Goal: Transaction & Acquisition: Book appointment/travel/reservation

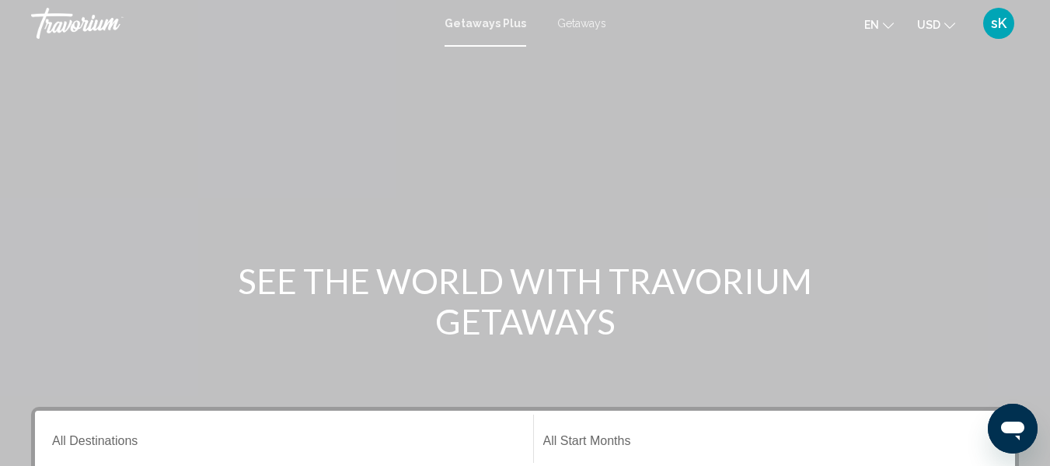
click at [567, 21] on span "Getaways" at bounding box center [581, 23] width 49 height 12
click at [567, 22] on span "Getaways" at bounding box center [578, 23] width 56 height 12
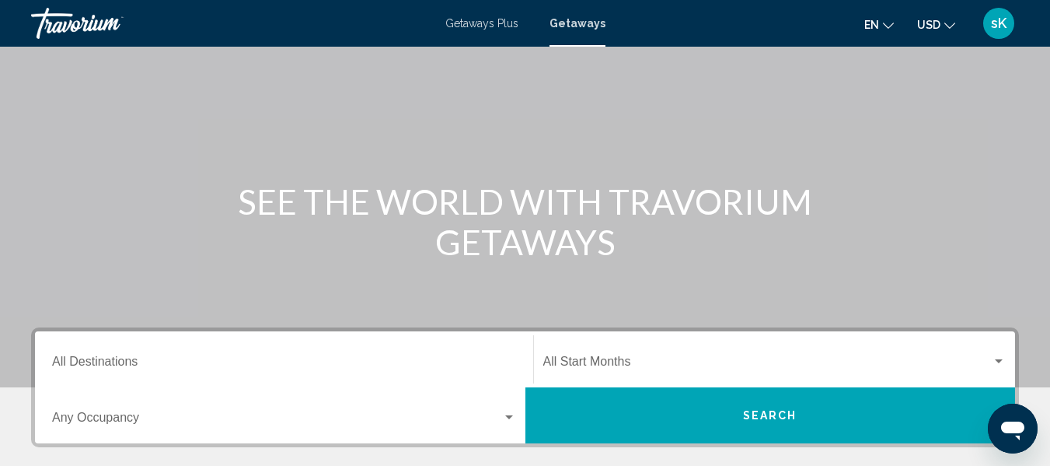
scroll to position [78, 0]
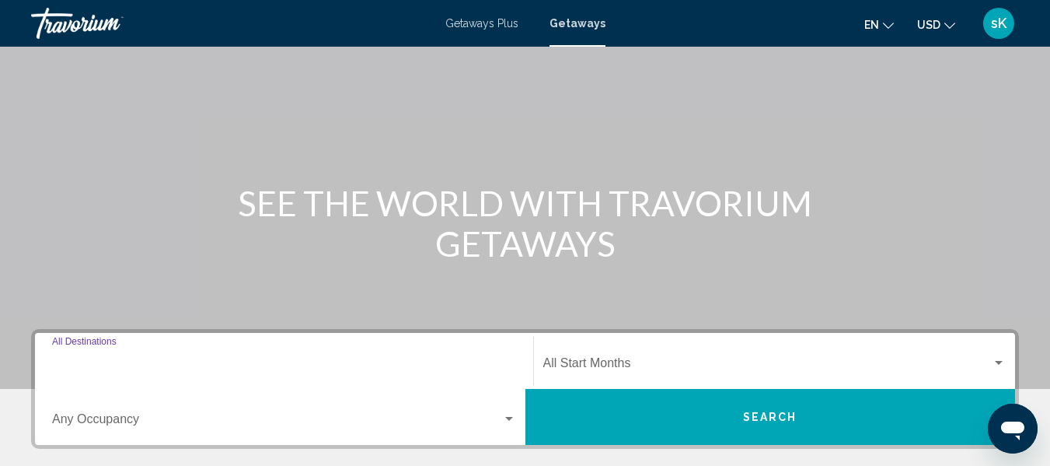
click at [152, 362] on input "Destination All Destinations" at bounding box center [284, 366] width 464 height 14
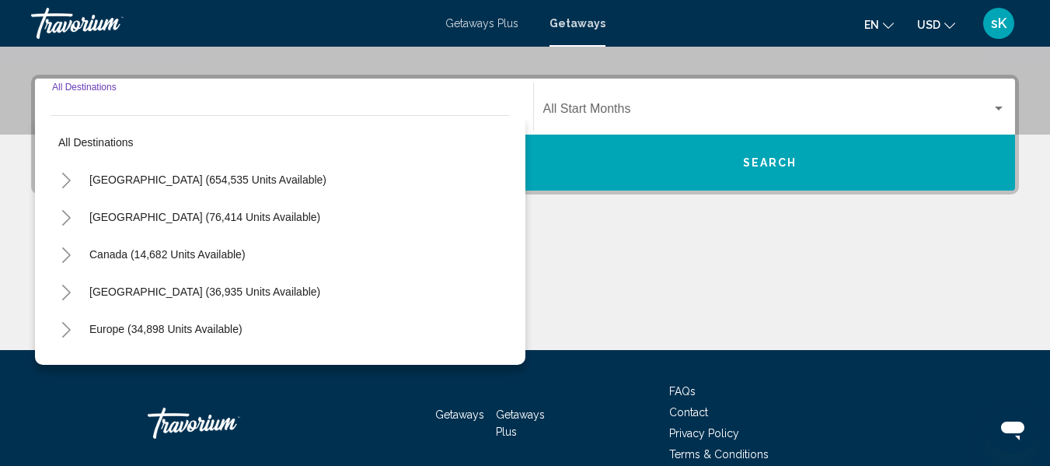
scroll to position [356, 0]
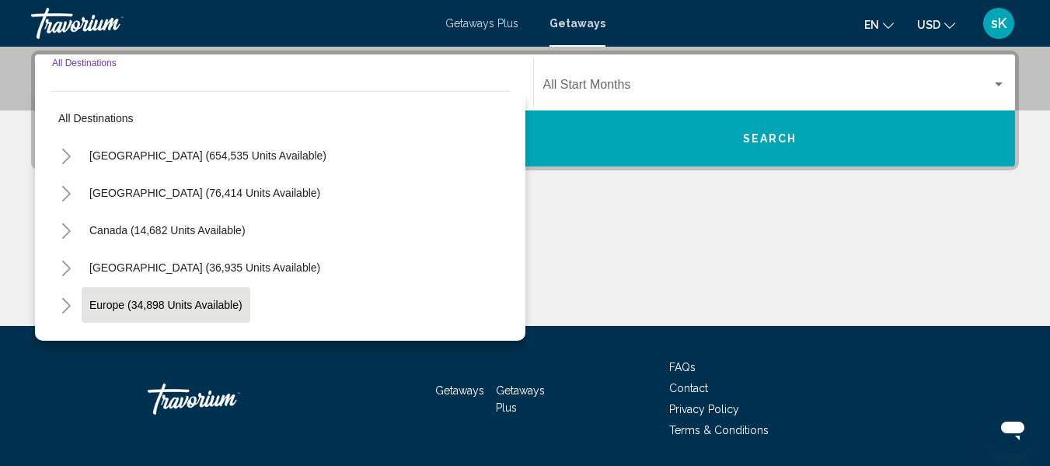
click at [207, 308] on span "Europe (34,898 units available)" at bounding box center [165, 304] width 153 height 12
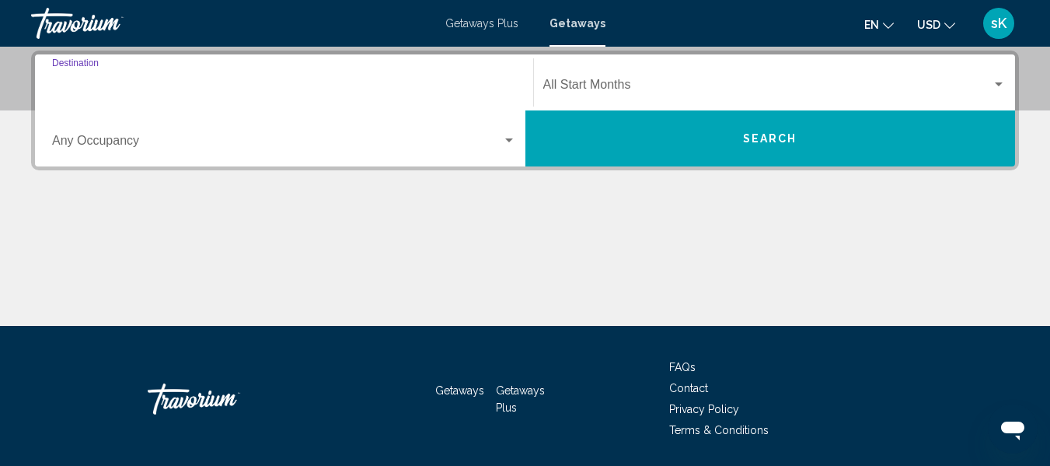
type input "**********"
click at [607, 89] on span "Search widget" at bounding box center [767, 88] width 449 height 14
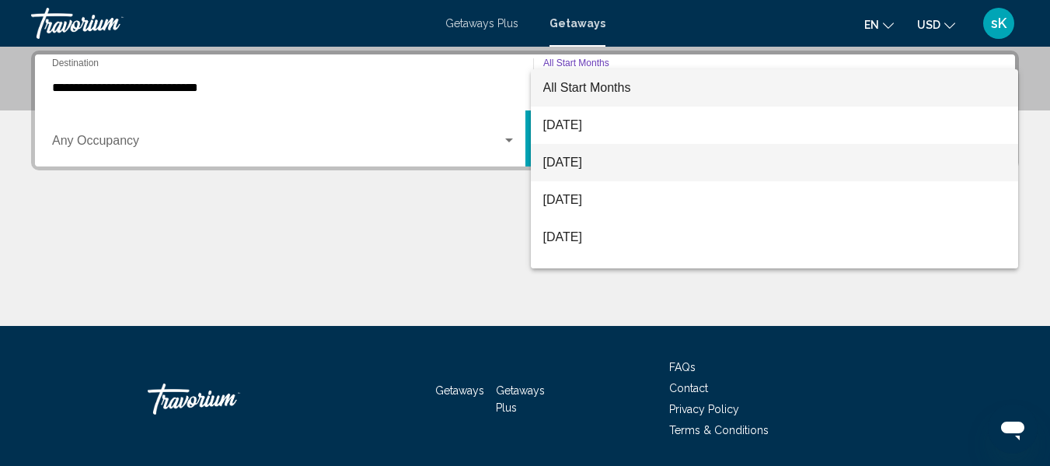
click at [596, 160] on span "[DATE]" at bounding box center [774, 162] width 463 height 37
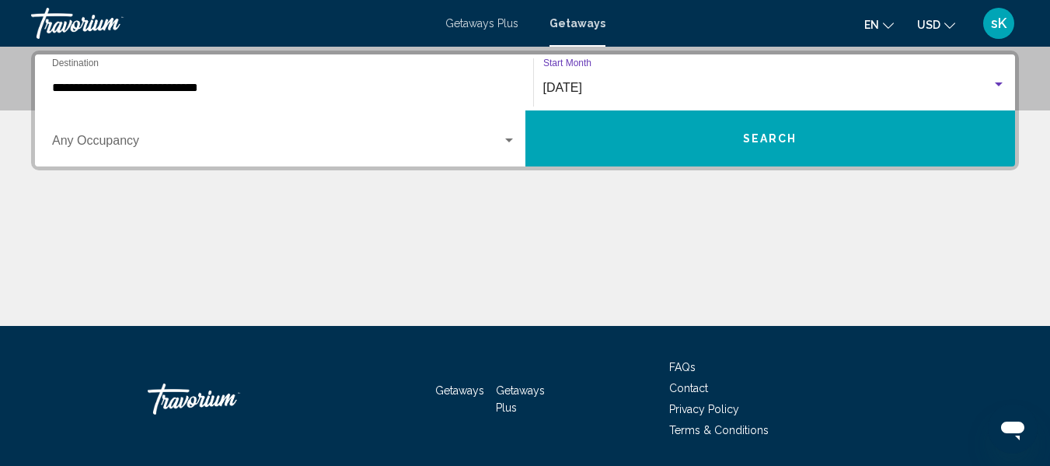
click at [648, 134] on button "Search" at bounding box center [770, 138] width 491 height 56
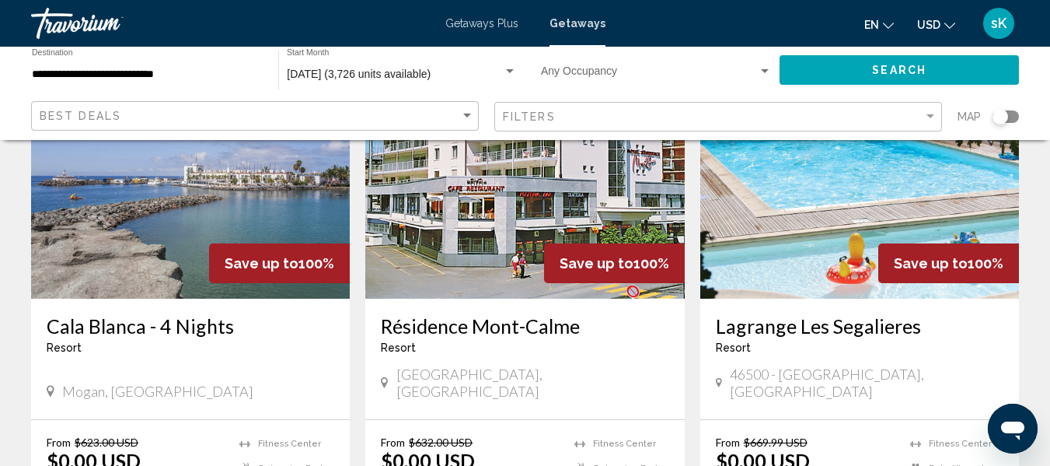
scroll to position [187, 0]
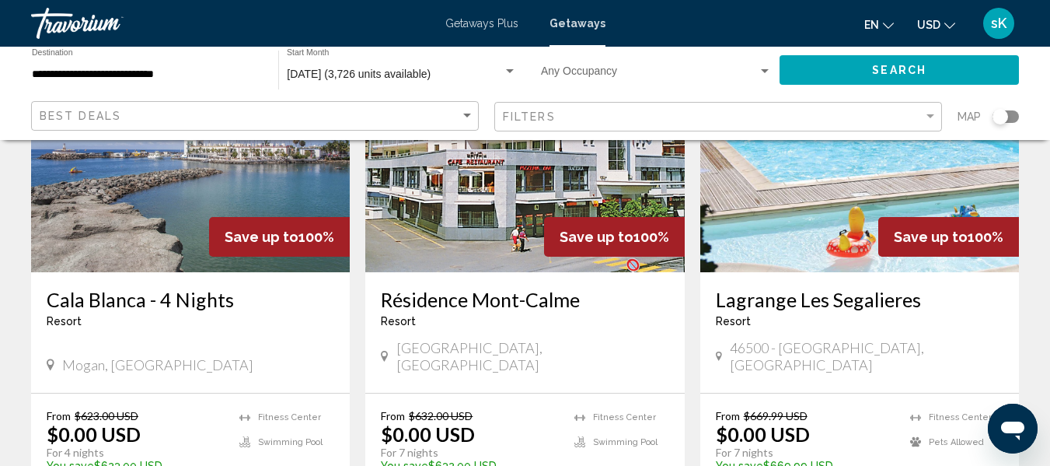
click at [141, 78] on input "**********" at bounding box center [147, 74] width 231 height 12
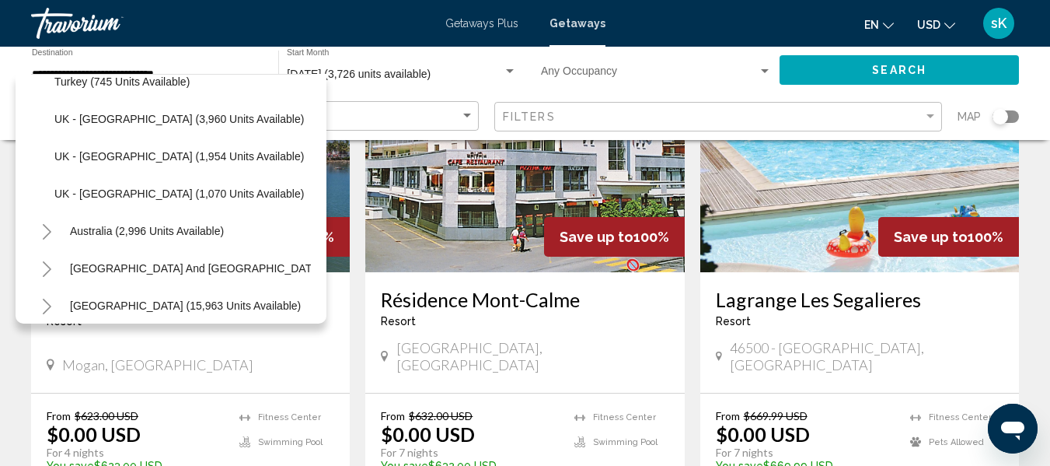
scroll to position [1006, 0]
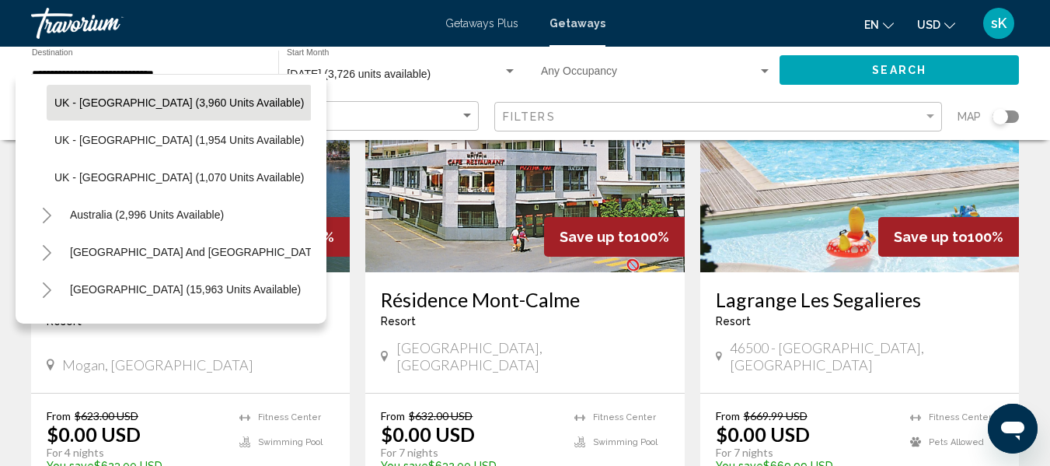
click at [205, 105] on span "UK - [GEOGRAPHIC_DATA] (3,960 units available)" at bounding box center [179, 102] width 250 height 12
type input "**********"
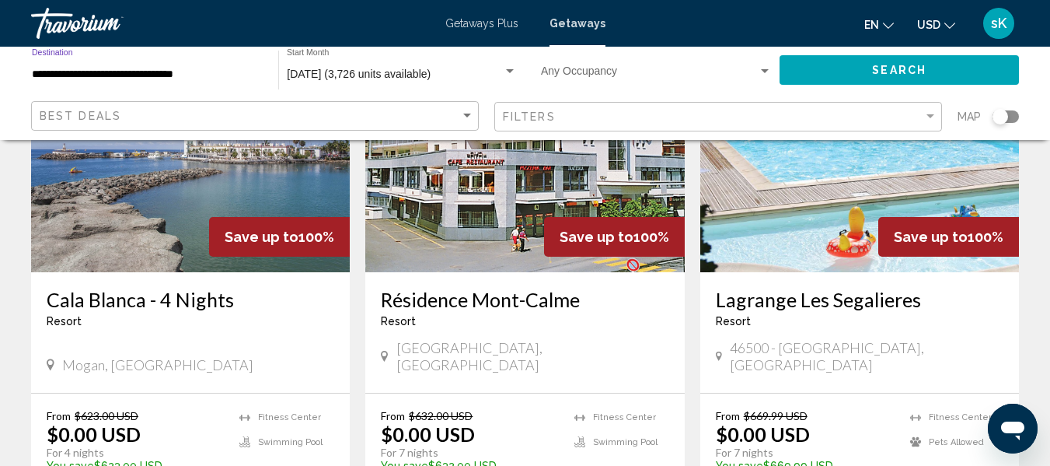
click at [848, 71] on button "Search" at bounding box center [899, 69] width 239 height 29
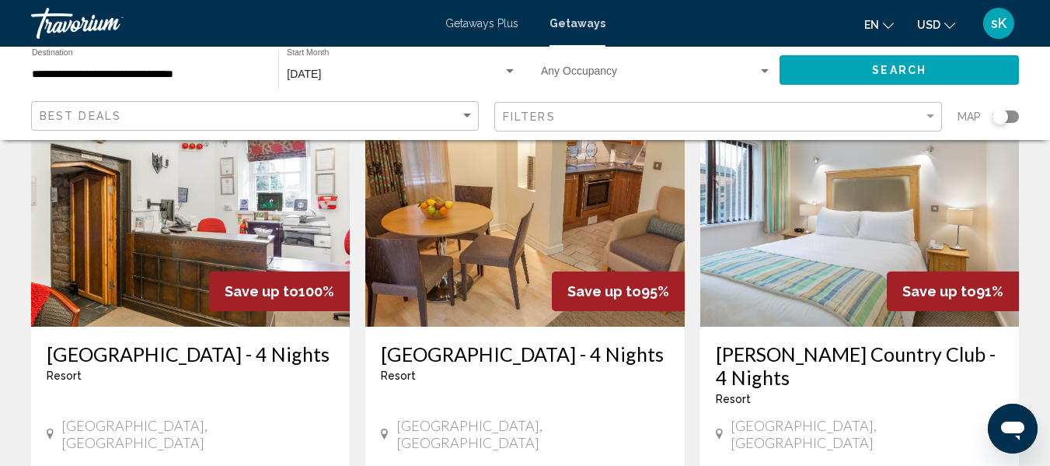
scroll to position [155, 0]
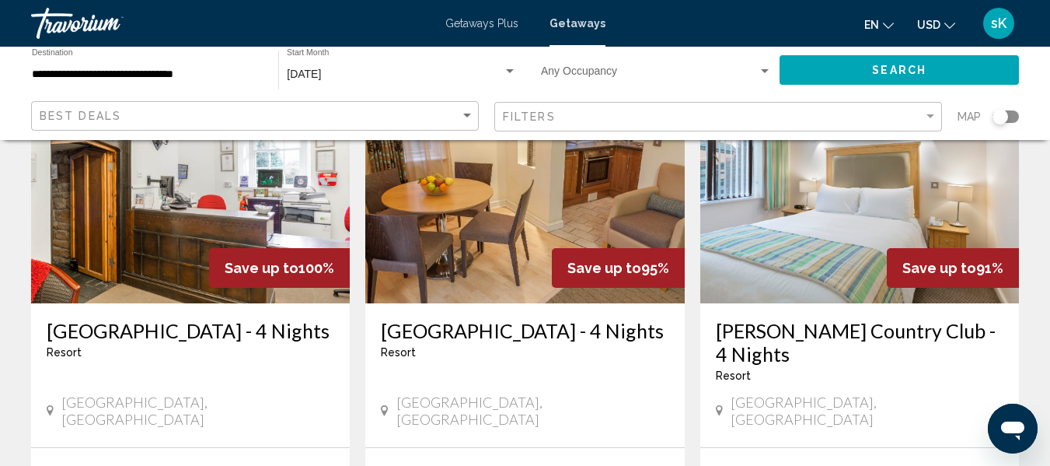
click at [527, 250] on img "Main content" at bounding box center [524, 178] width 319 height 249
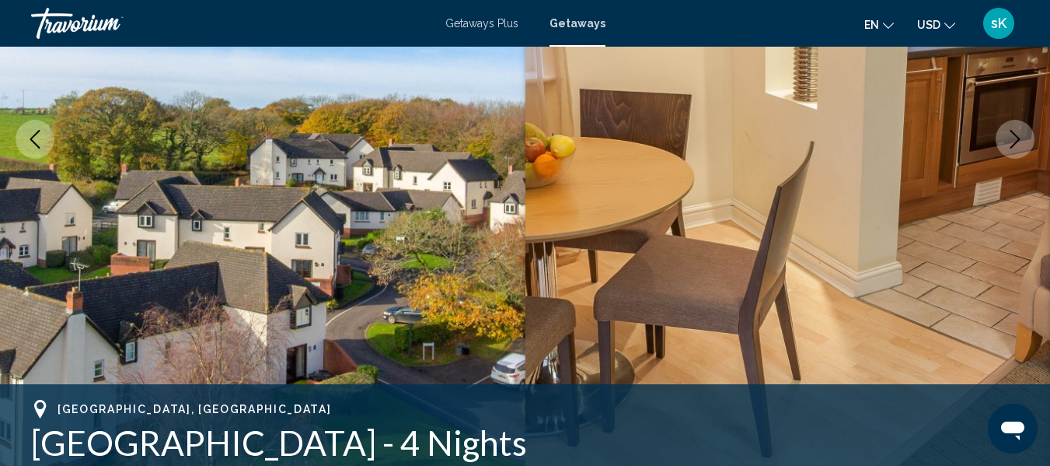
scroll to position [308, 0]
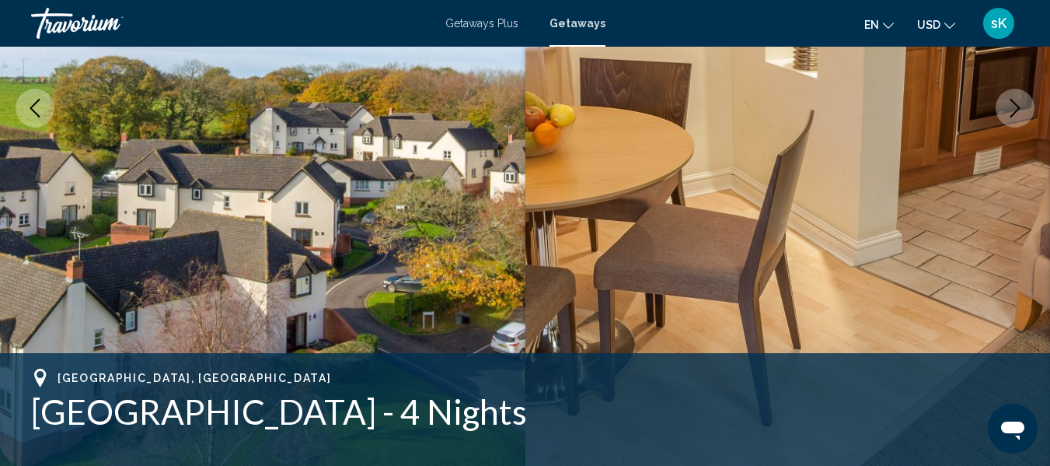
click at [1010, 109] on icon "Next image" at bounding box center [1015, 108] width 19 height 19
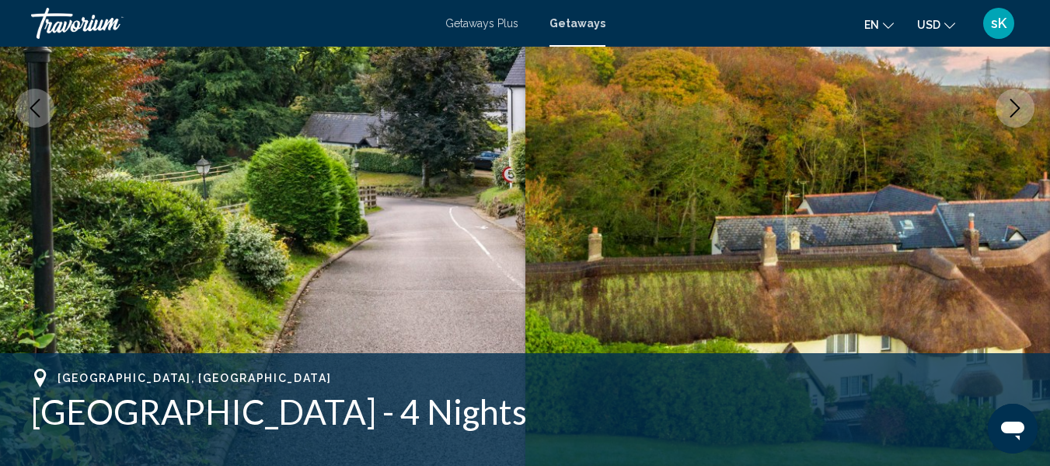
click at [1012, 109] on icon "Next image" at bounding box center [1015, 108] width 19 height 19
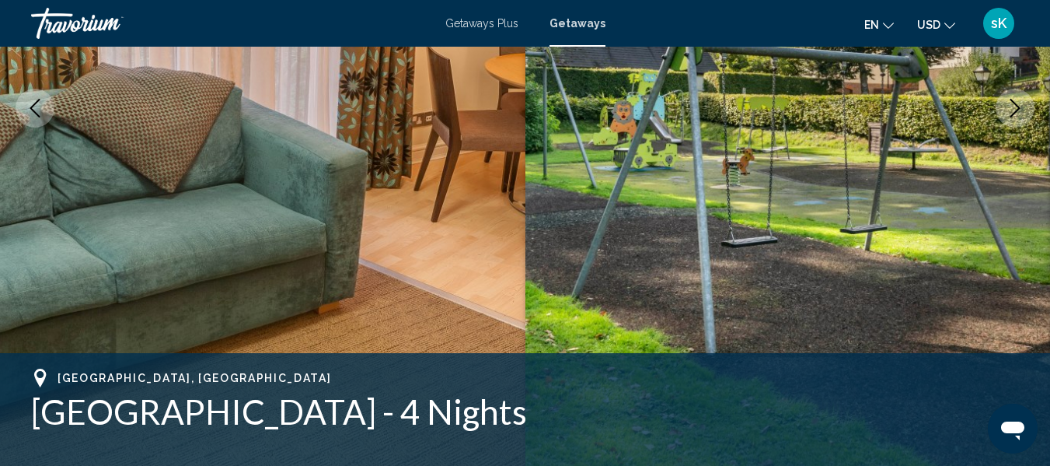
click at [1012, 108] on icon "Next image" at bounding box center [1015, 108] width 19 height 19
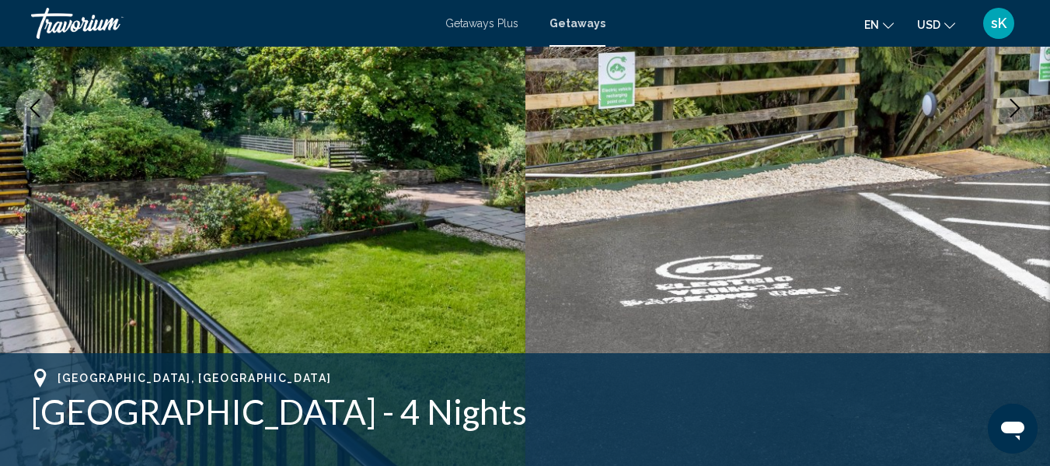
click at [1012, 109] on icon "Next image" at bounding box center [1015, 108] width 19 height 19
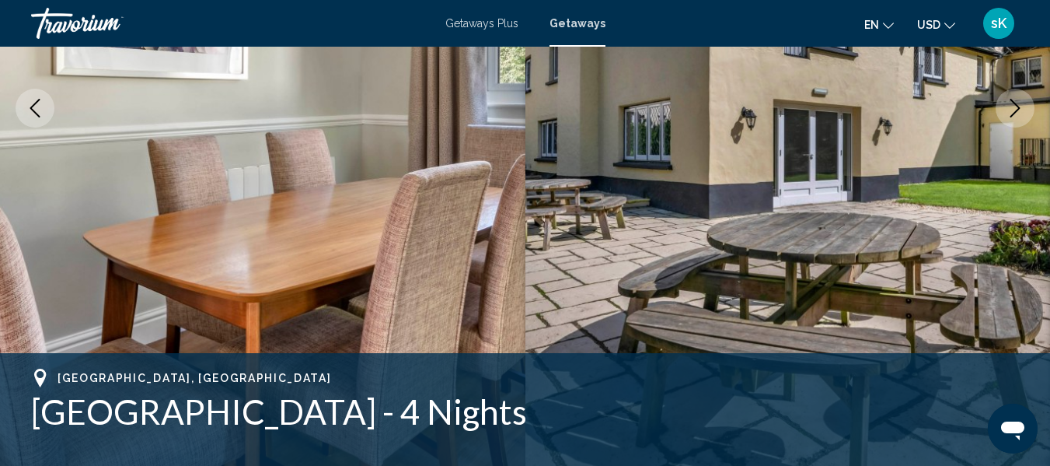
click at [1012, 108] on icon "Next image" at bounding box center [1015, 108] width 19 height 19
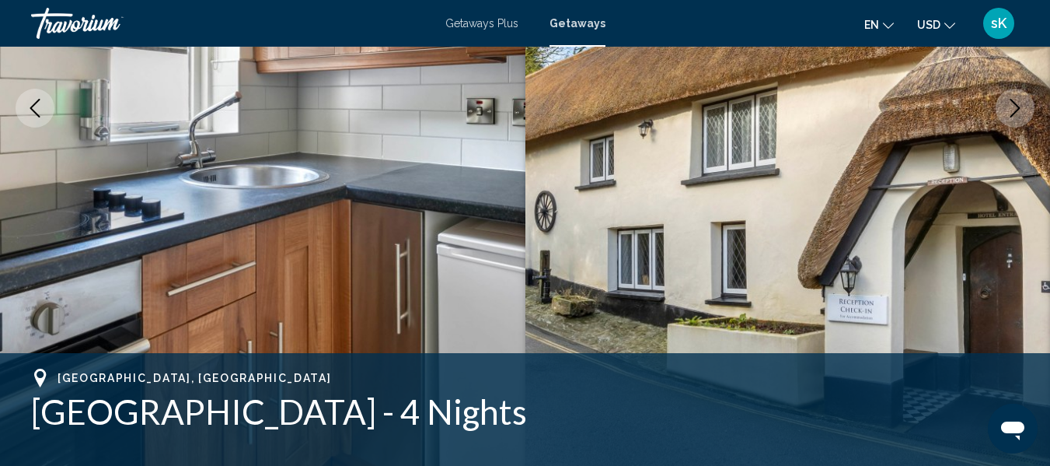
click at [983, 117] on img "Main content" at bounding box center [787, 108] width 525 height 738
click at [1014, 102] on icon "Next image" at bounding box center [1015, 108] width 19 height 19
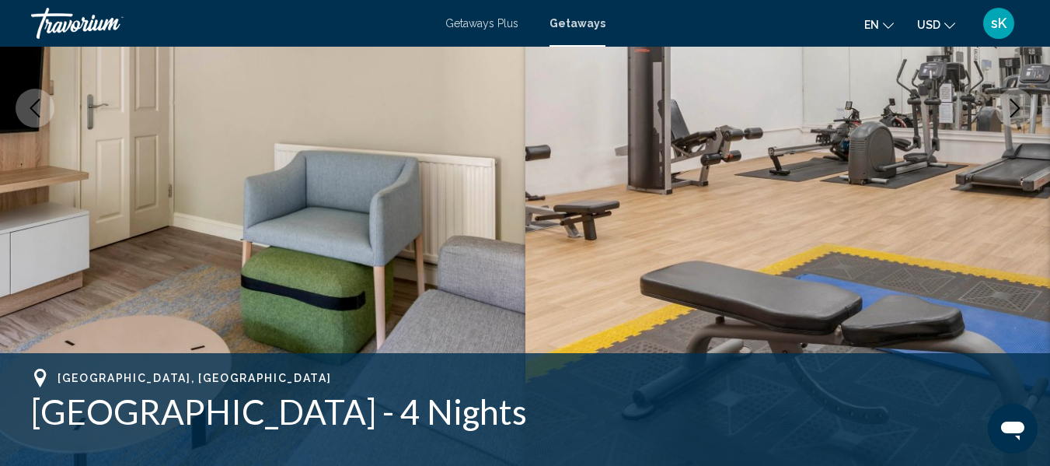
click at [1014, 102] on icon "Next image" at bounding box center [1015, 108] width 19 height 19
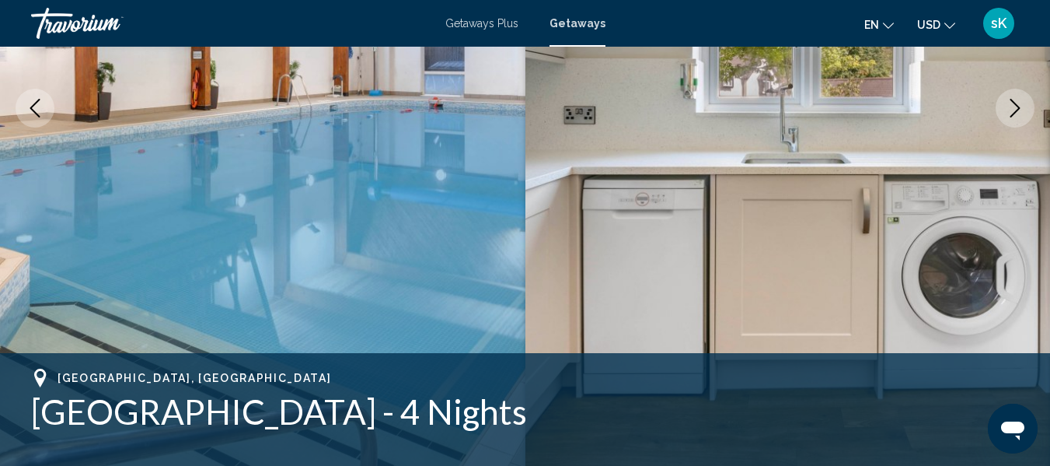
click at [1014, 102] on icon "Next image" at bounding box center [1015, 108] width 19 height 19
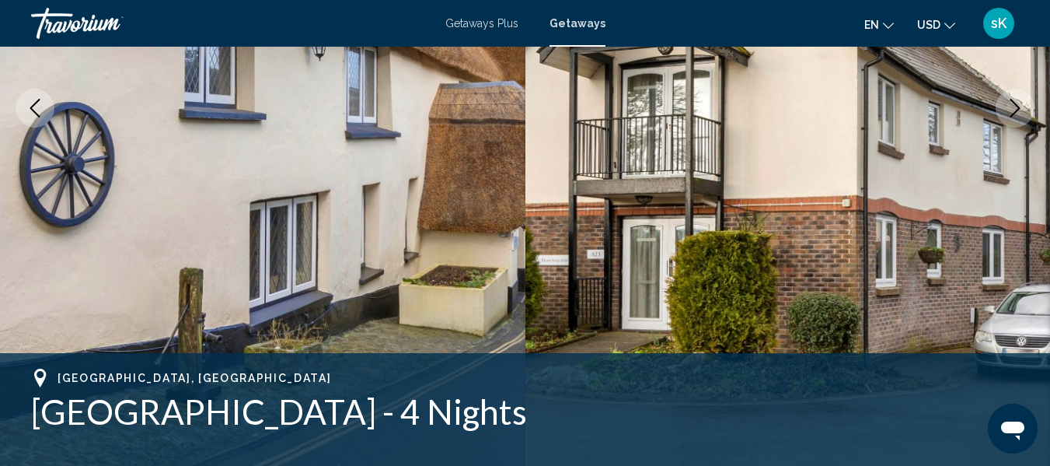
click at [1014, 102] on icon "Next image" at bounding box center [1015, 108] width 19 height 19
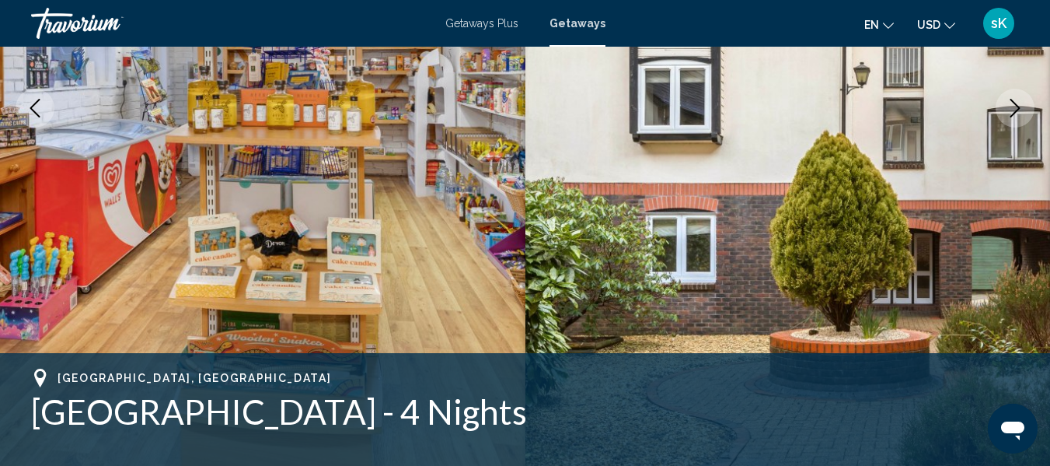
click at [1014, 102] on icon "Next image" at bounding box center [1015, 108] width 19 height 19
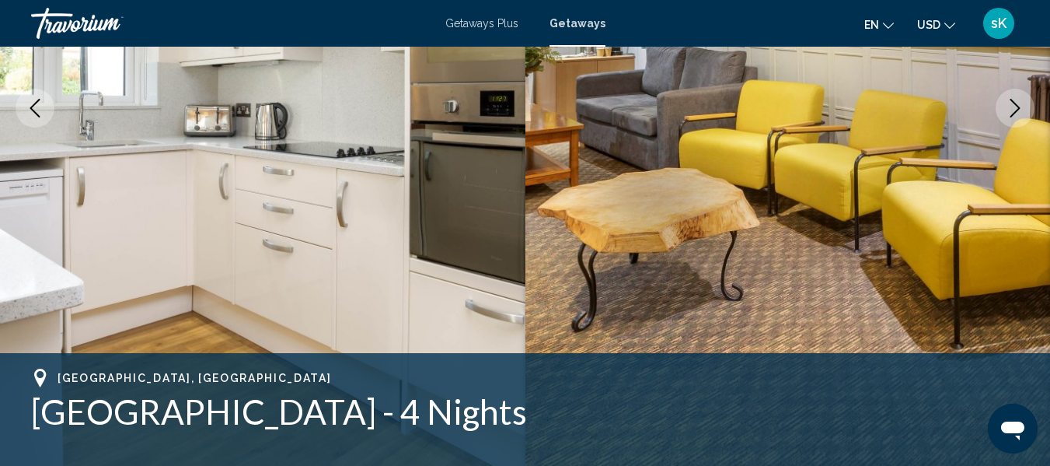
click at [1014, 102] on icon "Next image" at bounding box center [1015, 108] width 19 height 19
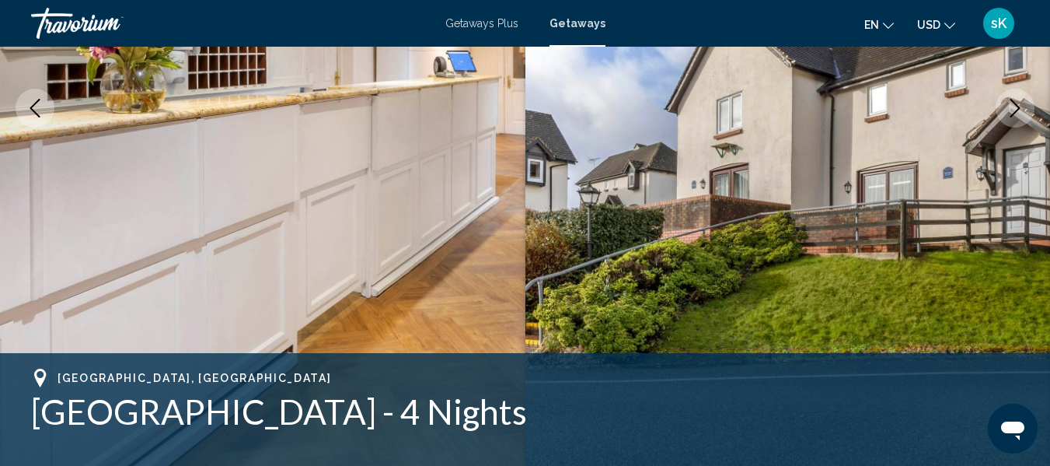
click at [1014, 102] on icon "Next image" at bounding box center [1015, 108] width 19 height 19
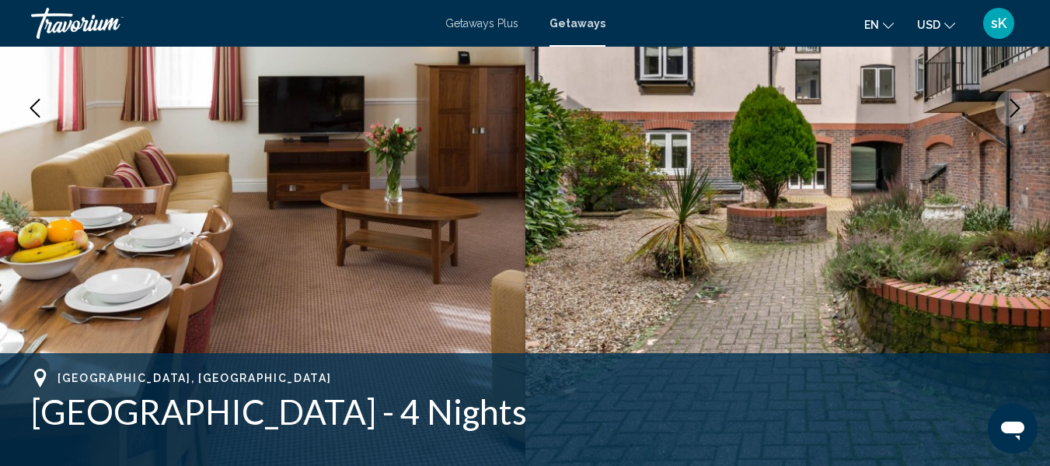
click at [1014, 102] on icon "Next image" at bounding box center [1015, 108] width 19 height 19
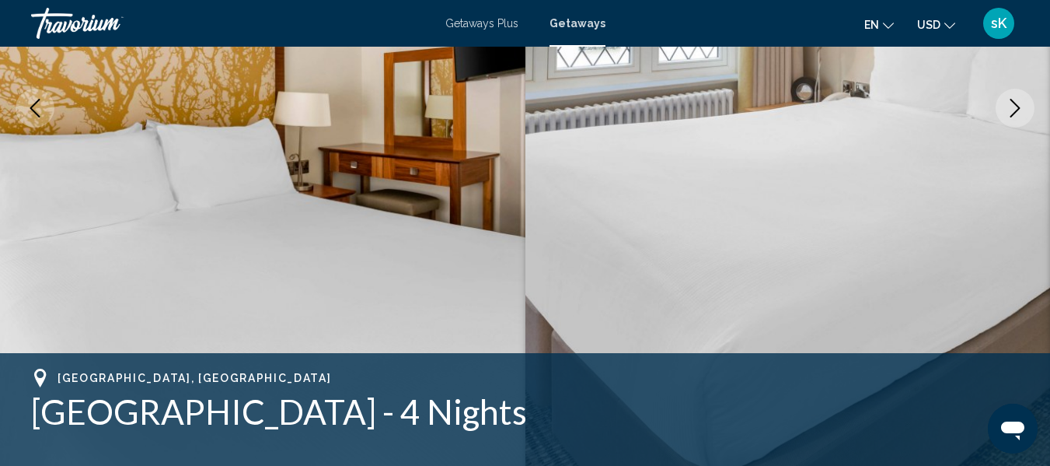
click at [1014, 102] on icon "Next image" at bounding box center [1015, 108] width 19 height 19
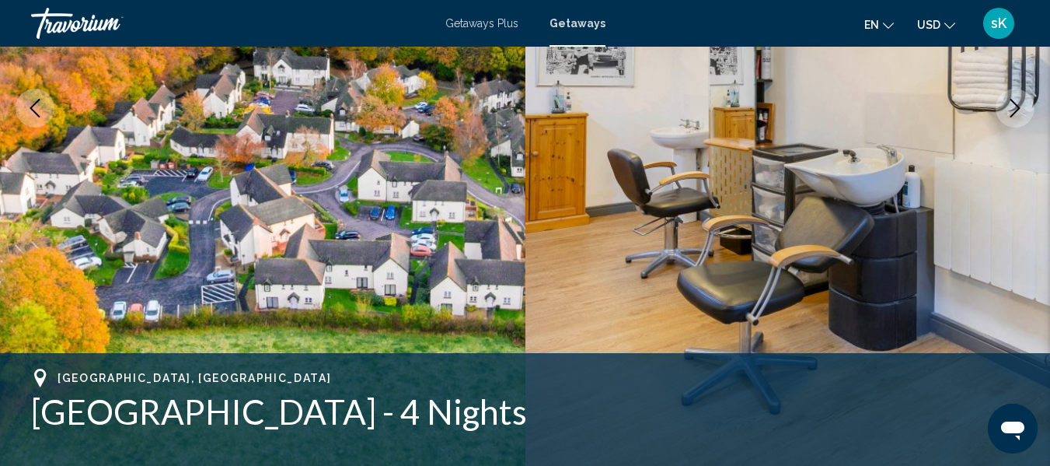
click at [1014, 102] on icon "Next image" at bounding box center [1015, 108] width 19 height 19
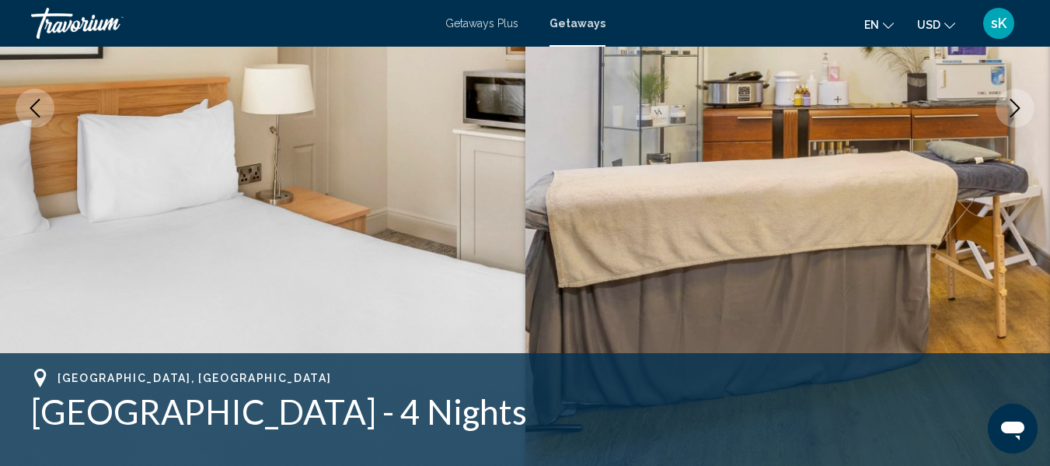
click at [1014, 102] on icon "Next image" at bounding box center [1015, 108] width 19 height 19
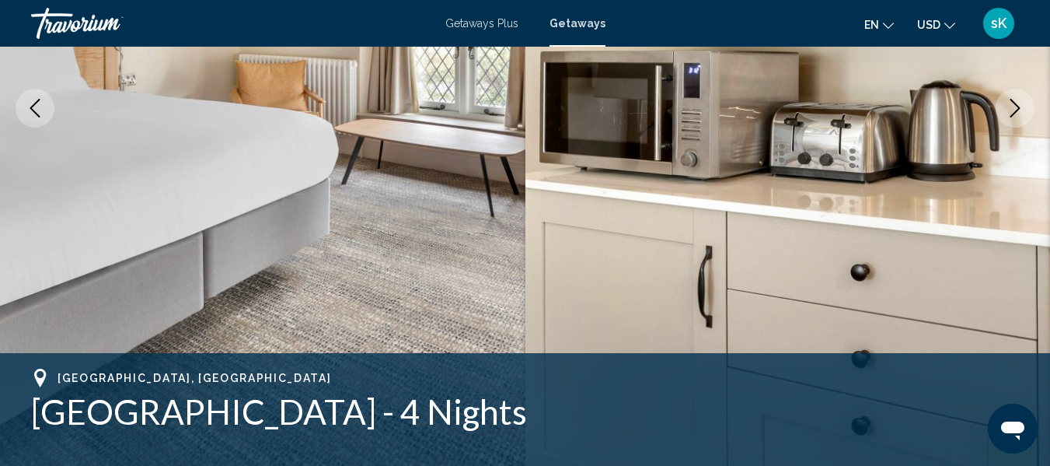
click at [1014, 102] on icon "Next image" at bounding box center [1015, 108] width 19 height 19
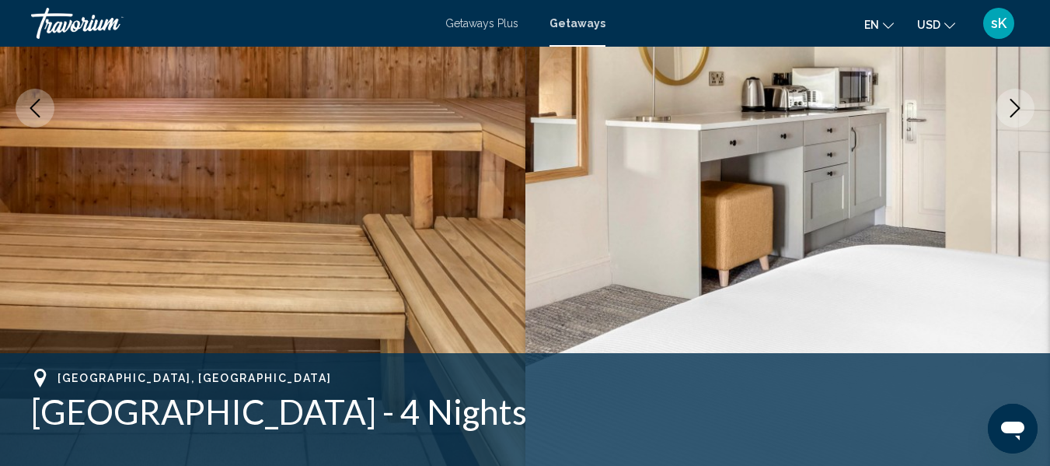
click at [1014, 102] on icon "Next image" at bounding box center [1015, 108] width 19 height 19
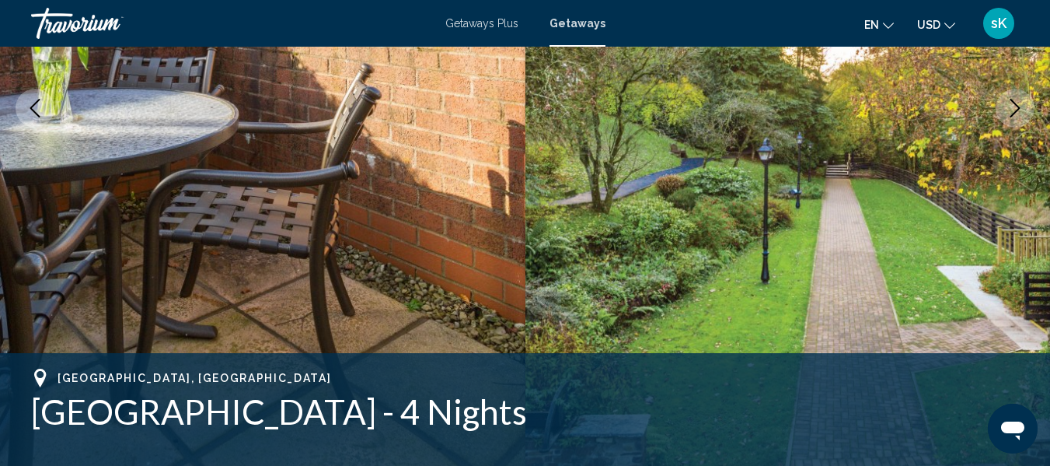
click at [1014, 102] on icon "Next image" at bounding box center [1016, 108] width 10 height 19
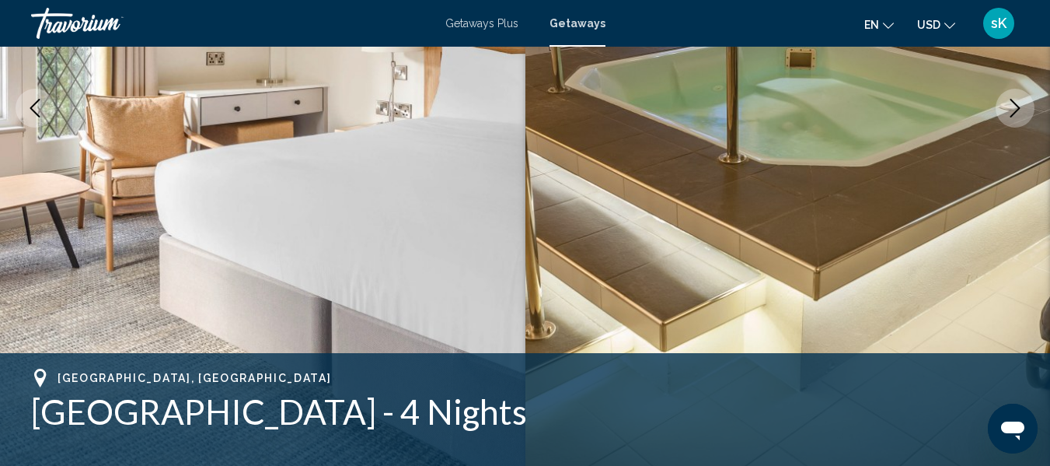
click at [1011, 106] on icon "Next image" at bounding box center [1015, 108] width 19 height 19
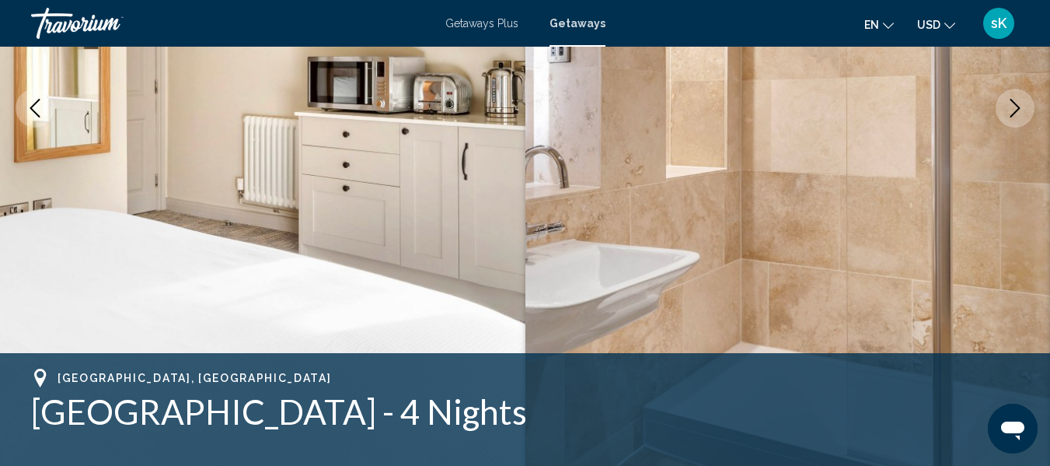
click at [1011, 106] on icon "Next image" at bounding box center [1015, 108] width 19 height 19
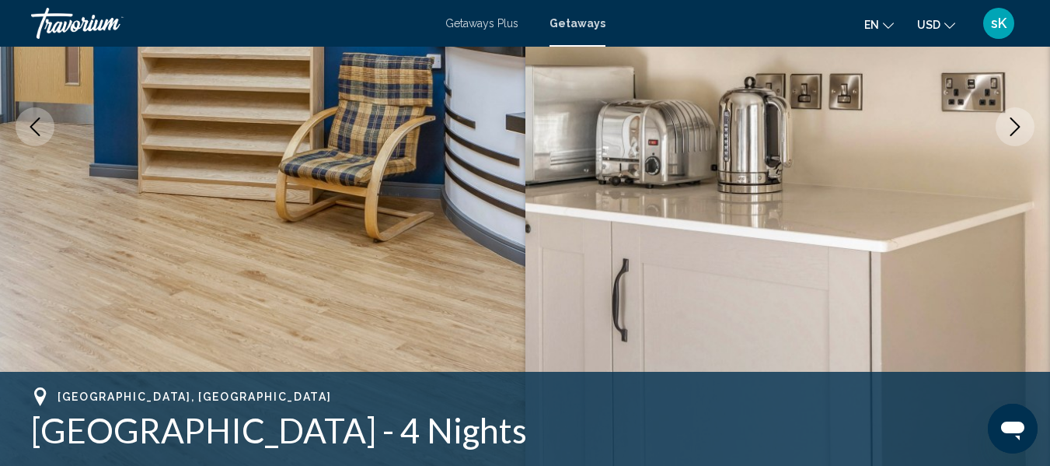
scroll to position [155, 0]
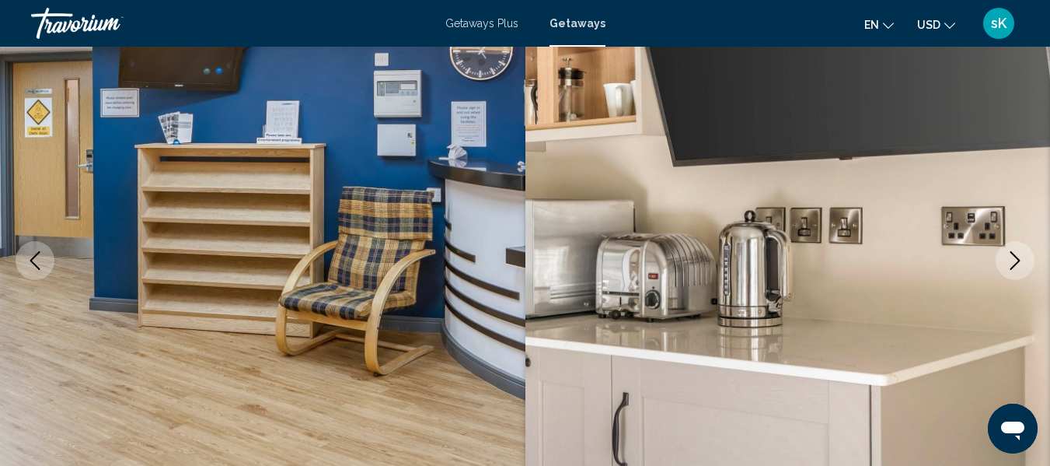
click at [1011, 257] on icon "Next image" at bounding box center [1015, 260] width 19 height 19
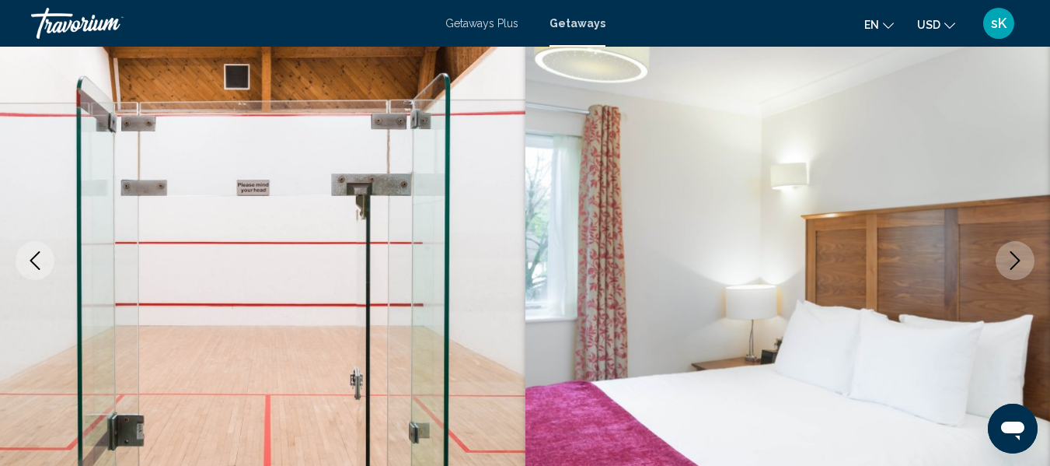
click at [1011, 259] on icon "Next image" at bounding box center [1015, 260] width 19 height 19
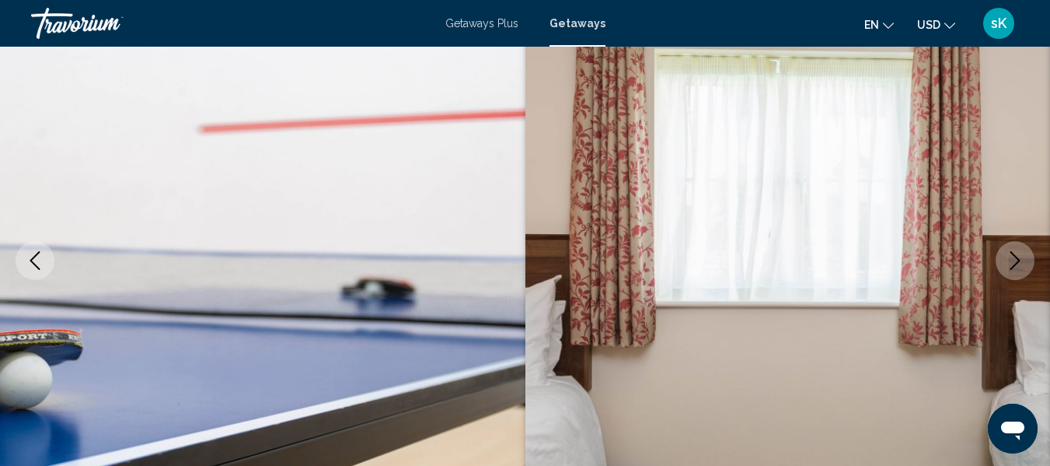
click at [1011, 259] on icon "Next image" at bounding box center [1015, 260] width 19 height 19
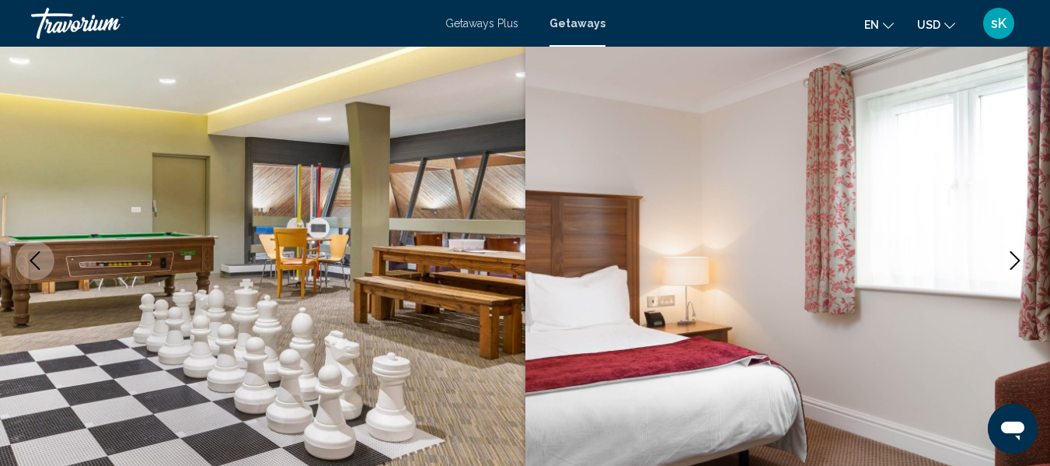
click at [1011, 259] on icon "Next image" at bounding box center [1015, 260] width 19 height 19
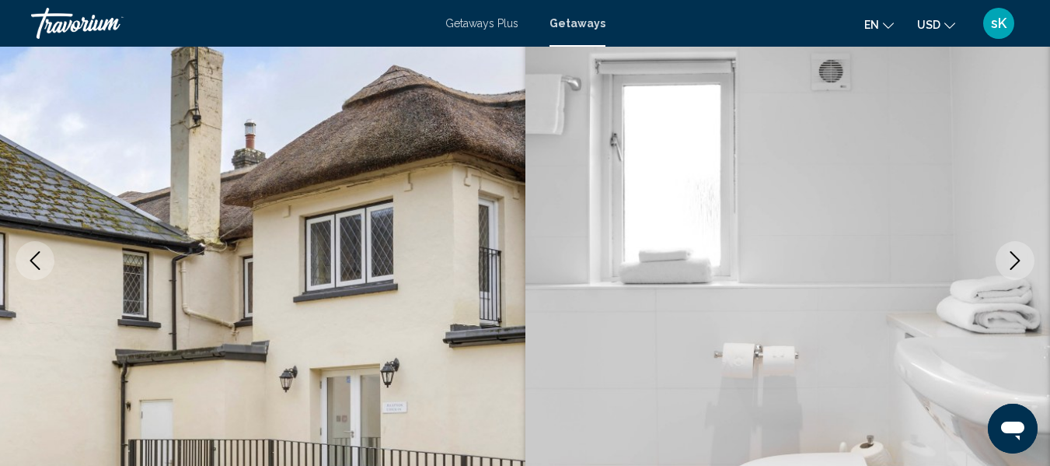
click at [1011, 259] on icon "Next image" at bounding box center [1015, 260] width 19 height 19
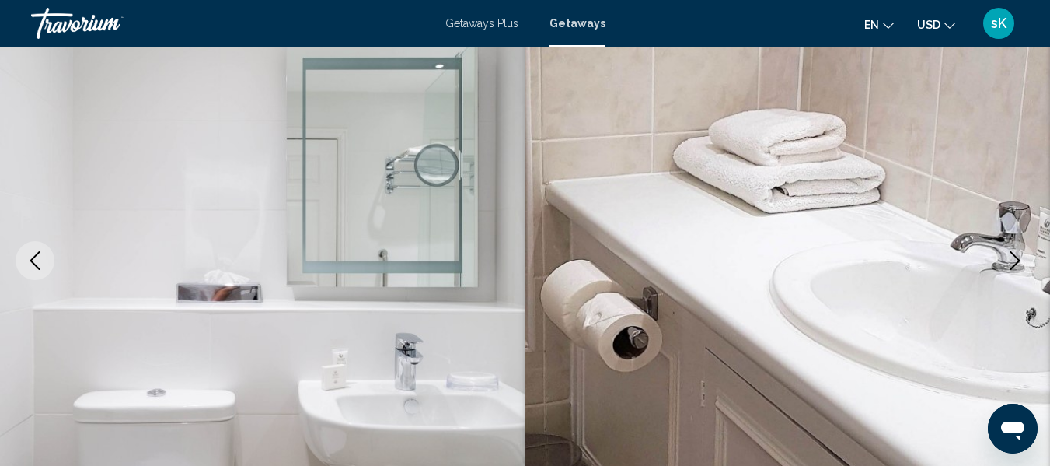
click at [1011, 259] on icon "Next image" at bounding box center [1015, 260] width 19 height 19
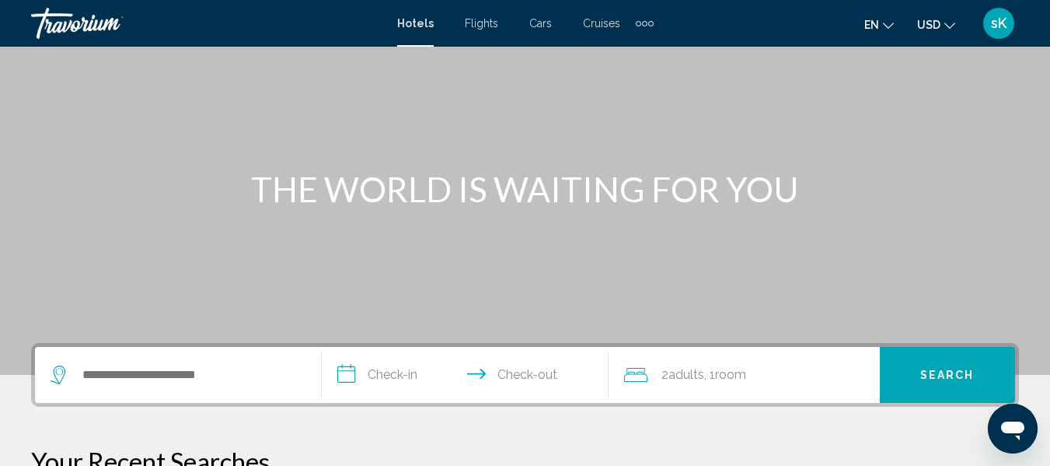
scroll to position [124, 0]
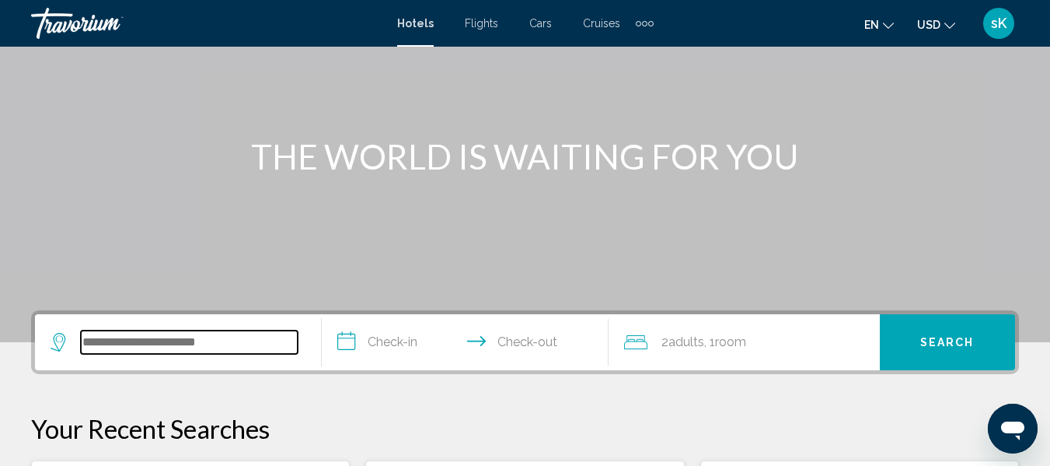
click at [211, 343] on input "Search widget" at bounding box center [189, 341] width 217 height 23
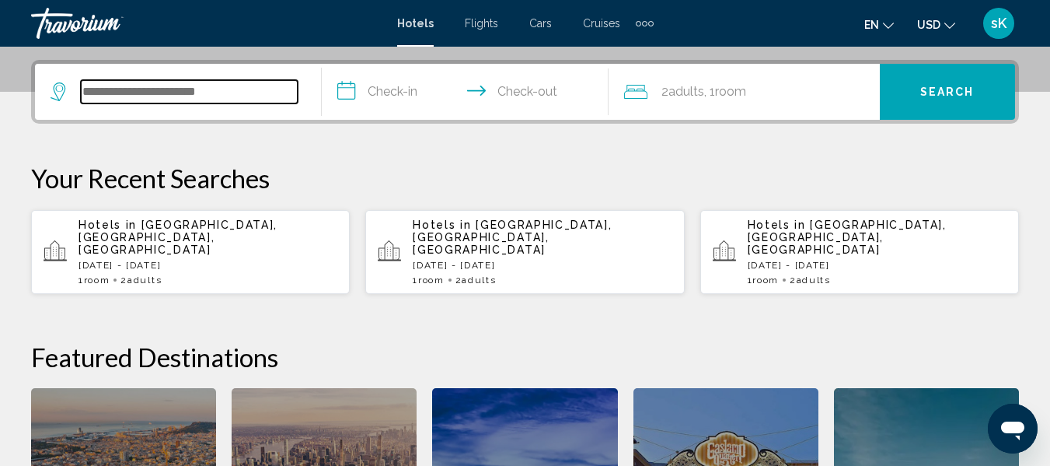
scroll to position [384, 0]
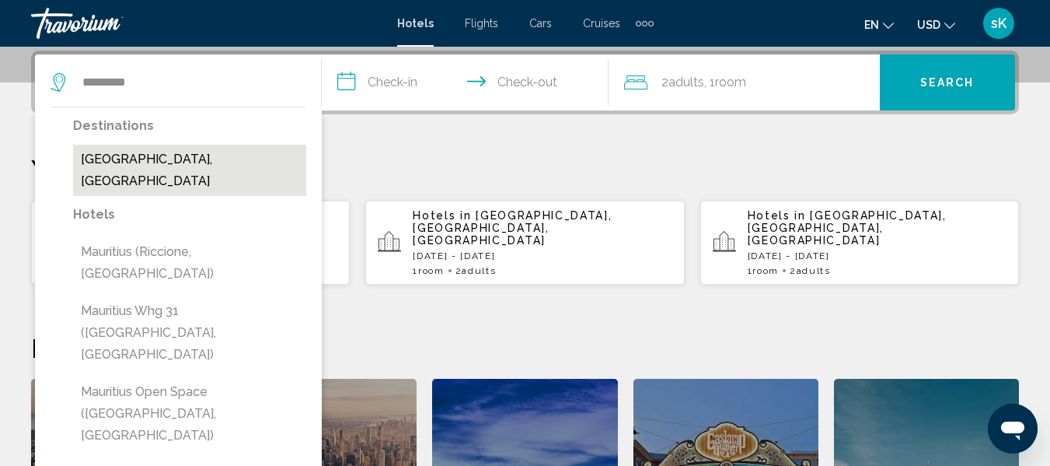
click at [211, 162] on button "Mauritius Island, Mauritius" at bounding box center [189, 170] width 233 height 51
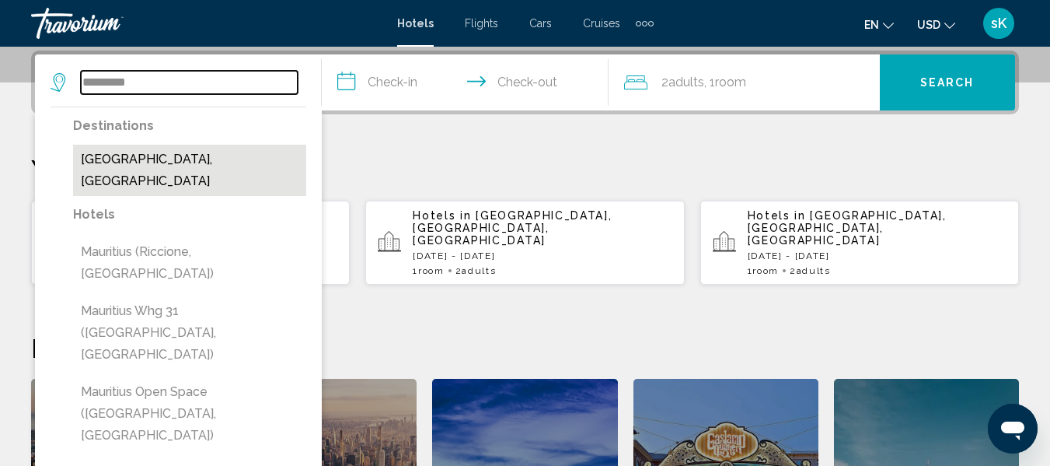
type input "**********"
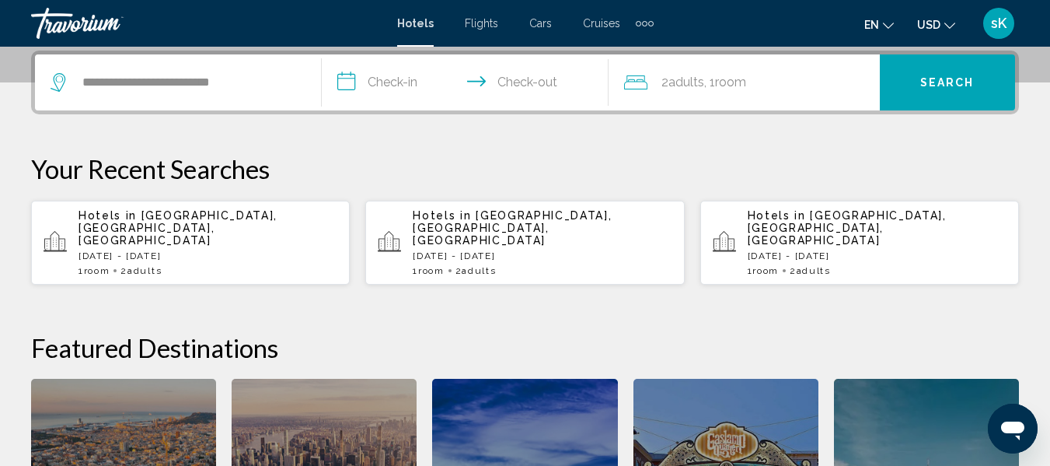
click at [352, 82] on input "**********" at bounding box center [468, 84] width 293 height 61
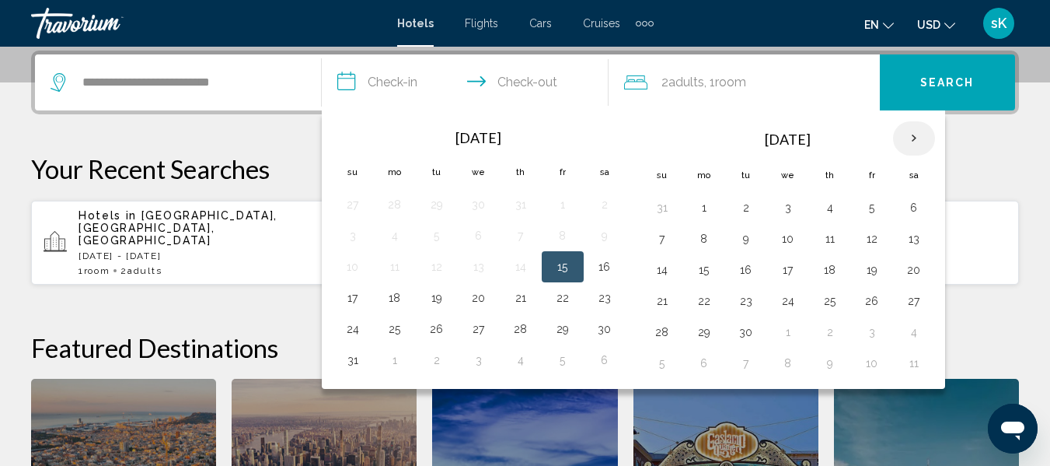
click at [910, 138] on th "Next month" at bounding box center [914, 138] width 42 height 34
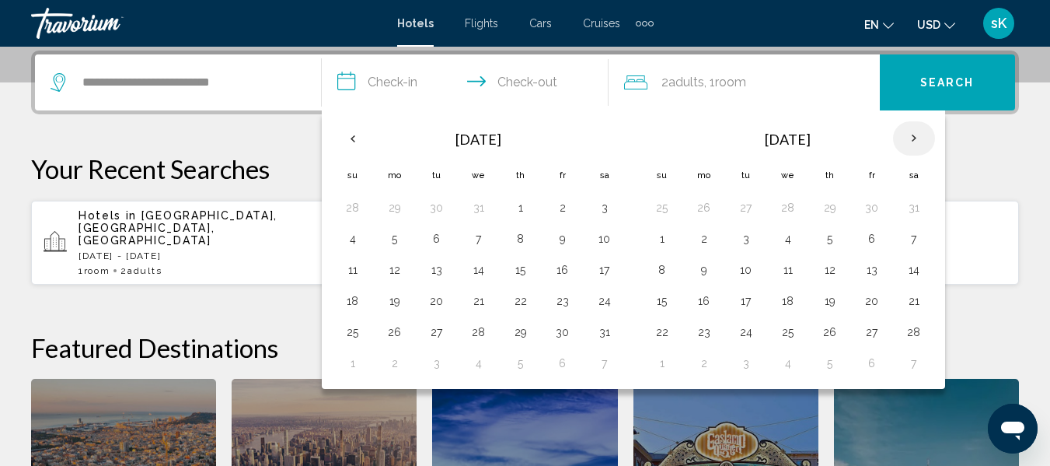
click at [910, 138] on th "Next month" at bounding box center [914, 138] width 42 height 34
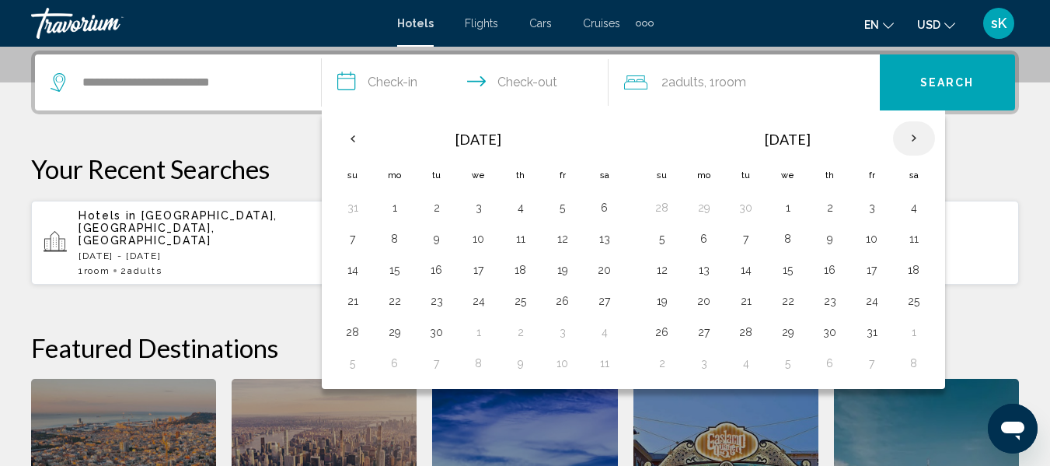
click at [910, 138] on th "Next month" at bounding box center [914, 138] width 42 height 34
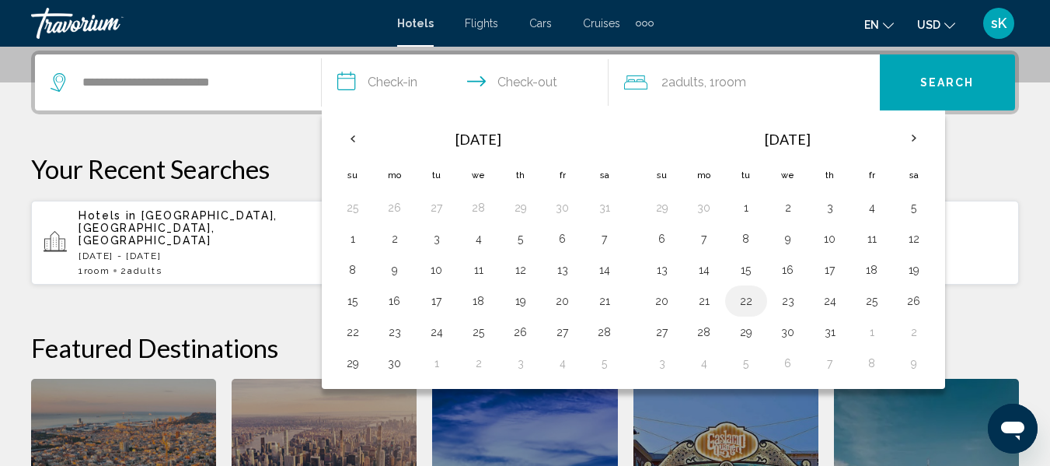
click at [745, 296] on button "22" at bounding box center [746, 301] width 25 height 22
click at [784, 298] on button "23" at bounding box center [788, 301] width 25 height 22
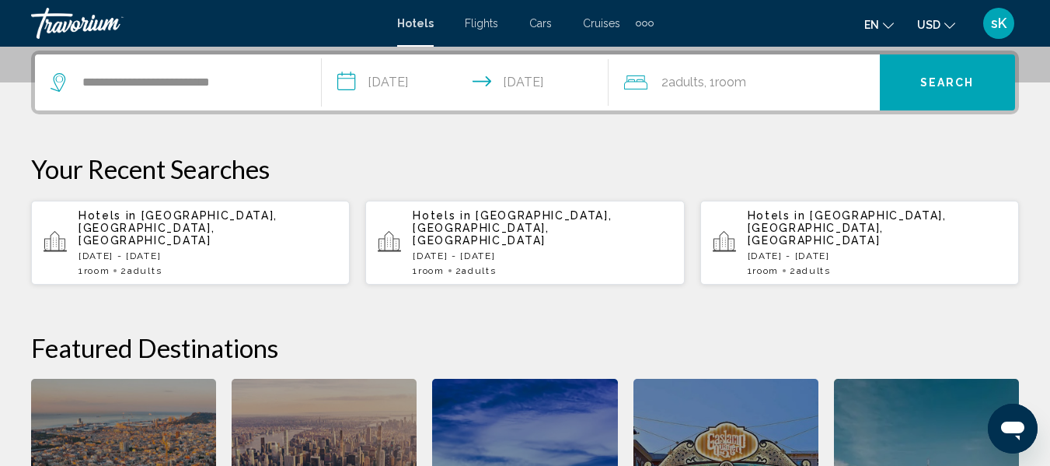
click at [460, 86] on input "**********" at bounding box center [468, 84] width 293 height 61
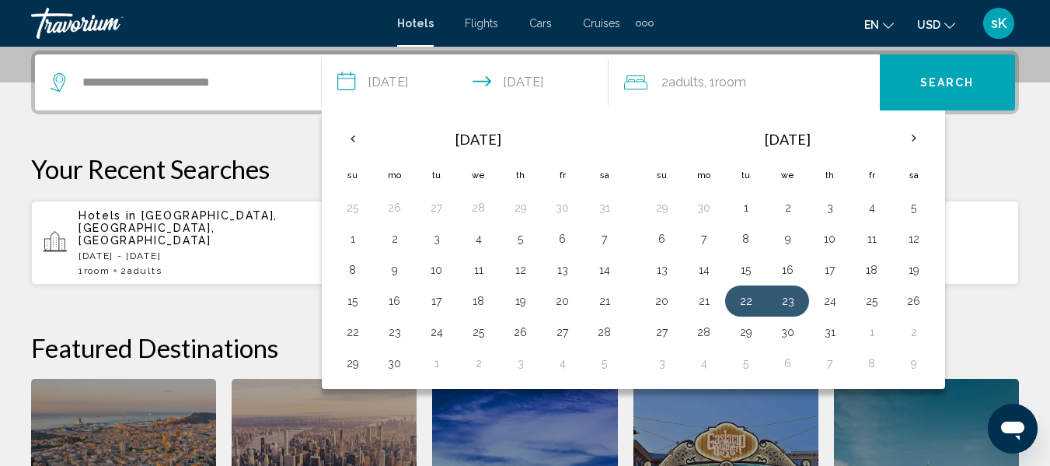
drag, startPoint x: 460, startPoint y: 86, endPoint x: 724, endPoint y: 247, distance: 308.8
click at [609, 110] on button "**********" at bounding box center [465, 82] width 287 height 56
click at [790, 297] on button "23" at bounding box center [788, 301] width 25 height 22
click at [790, 298] on button "23" at bounding box center [788, 301] width 25 height 22
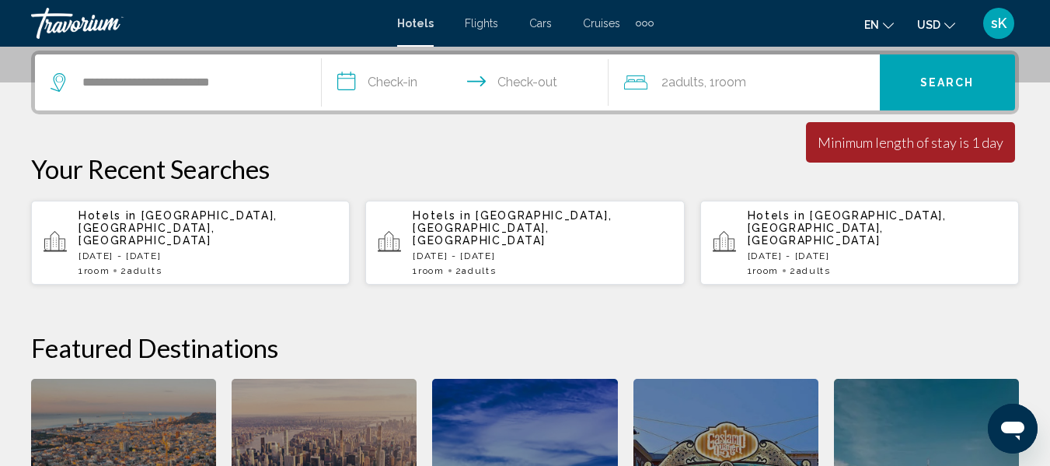
click at [421, 79] on input "**********" at bounding box center [468, 84] width 293 height 61
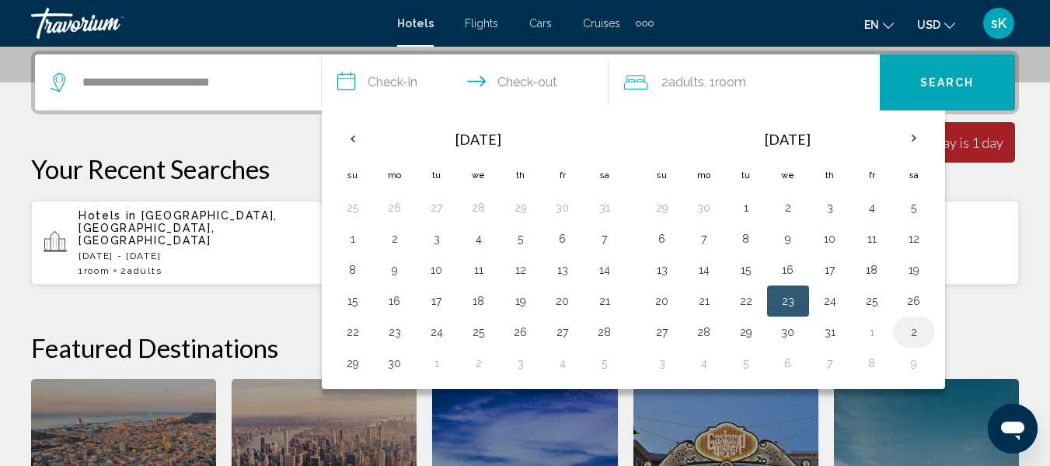
click at [912, 330] on button "2" at bounding box center [914, 332] width 25 height 22
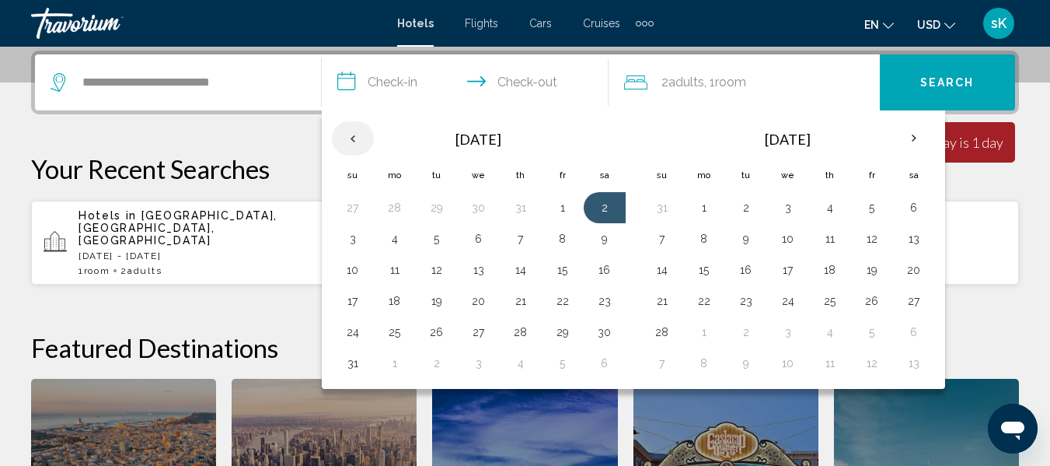
click at [353, 137] on th "Previous month" at bounding box center [353, 138] width 42 height 34
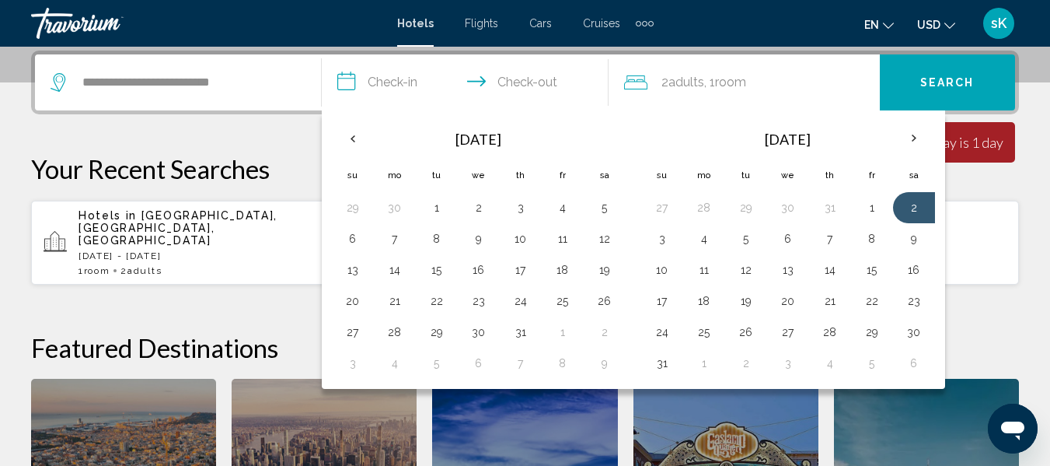
click at [398, 82] on input "**********" at bounding box center [468, 84] width 293 height 61
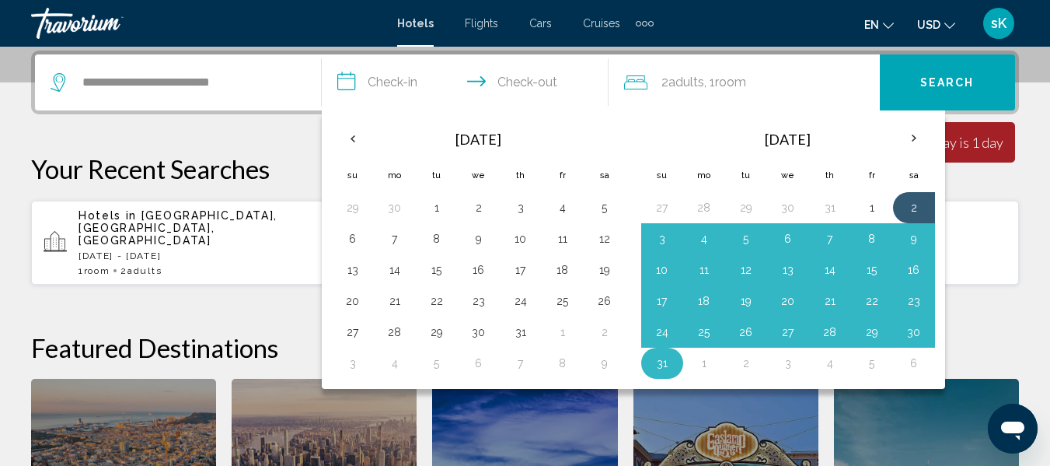
drag, startPoint x: 770, startPoint y: 313, endPoint x: 669, endPoint y: 354, distance: 109.1
click at [669, 354] on table "Jan 2027 Su Mo Tu We Th Fr Sa 27 28 29 30 31 1 2 3 4 5 6 7 8 9 10 11 12 13 14 1…" at bounding box center [788, 249] width 294 height 258
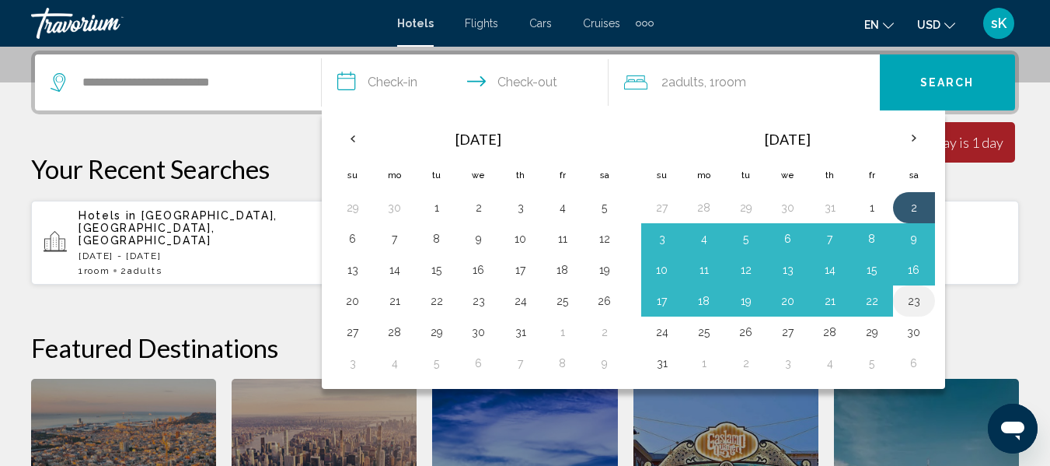
click at [914, 298] on button "23" at bounding box center [914, 301] width 25 height 22
type input "**********"
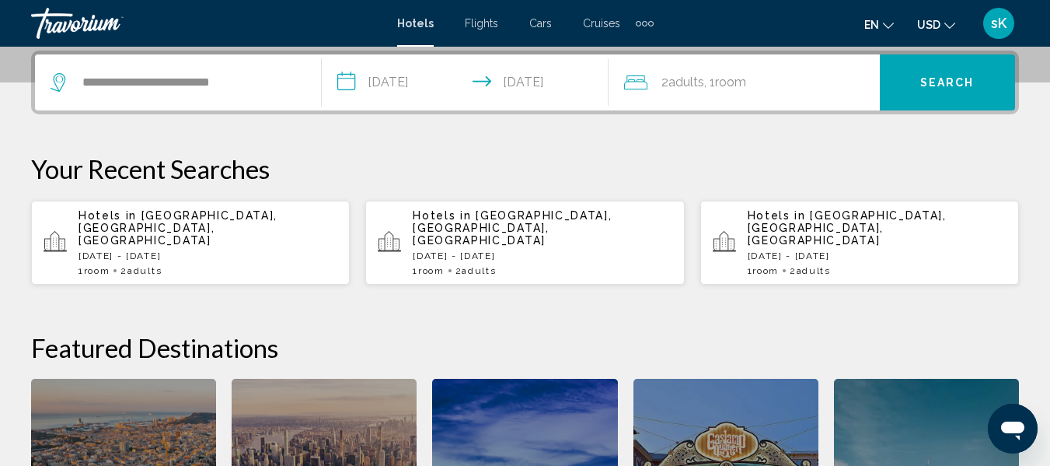
click at [386, 79] on input "**********" at bounding box center [468, 84] width 293 height 61
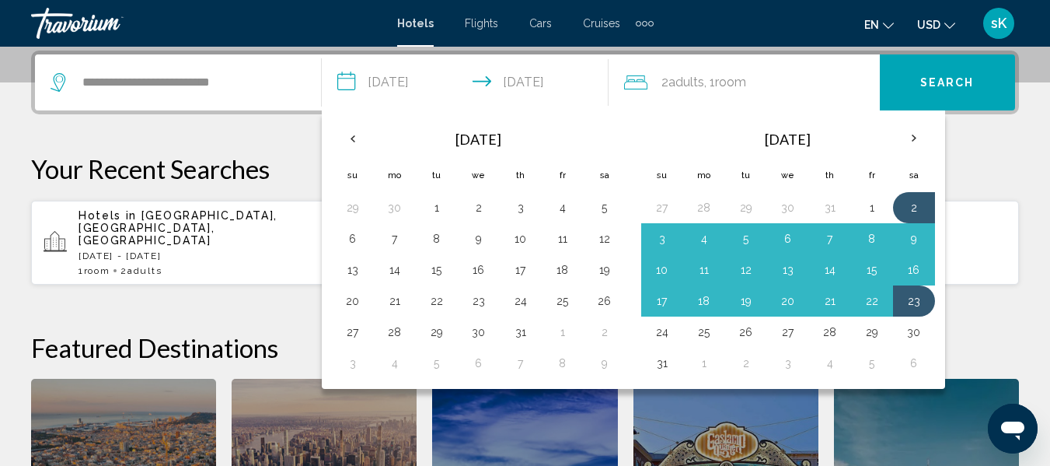
click at [976, 204] on app-hotels-recent-search "Hotels in Bawe Island, Zanzibar, Tanzania Thu, 04 Sep - Sun, 07 Sep 1 Room room…" at bounding box center [859, 243] width 319 height 84
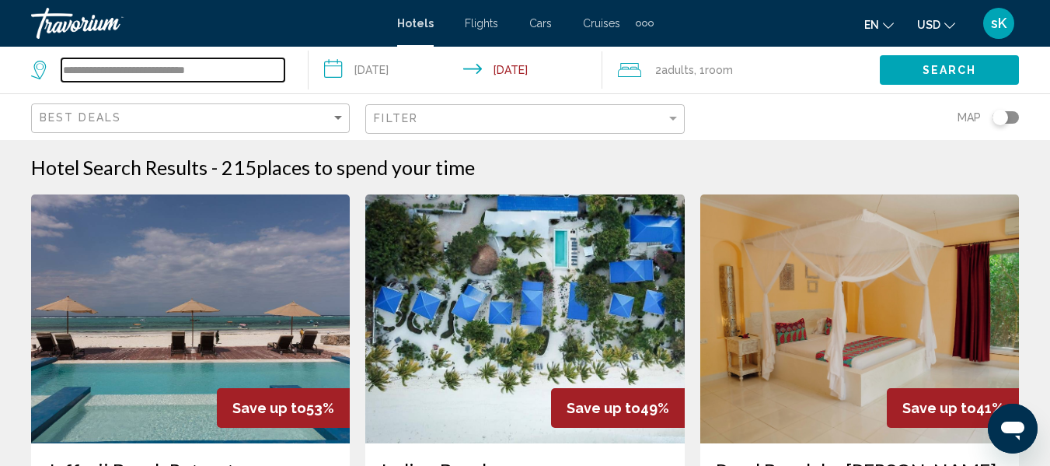
click at [240, 70] on input "**********" at bounding box center [172, 69] width 223 height 23
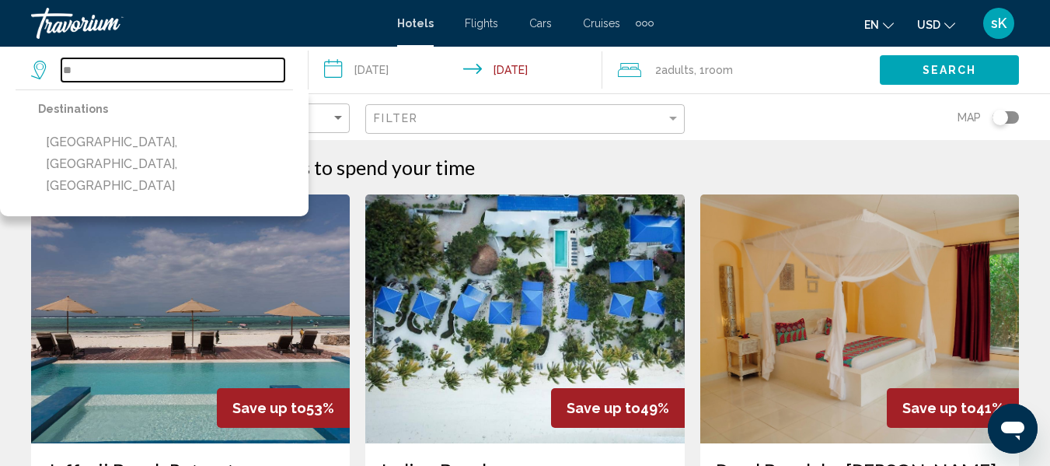
type input "*"
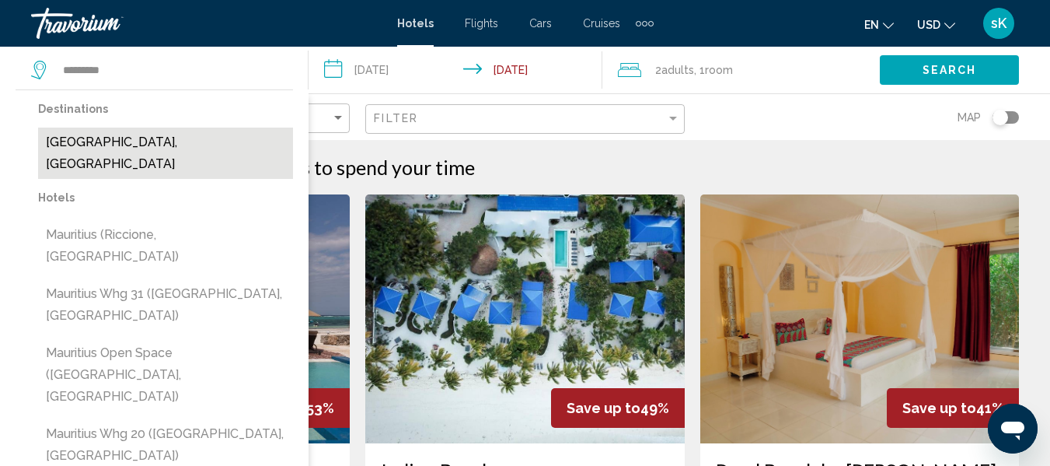
click at [152, 152] on button "Mauritius Island, Mauritius" at bounding box center [165, 152] width 255 height 51
type input "**********"
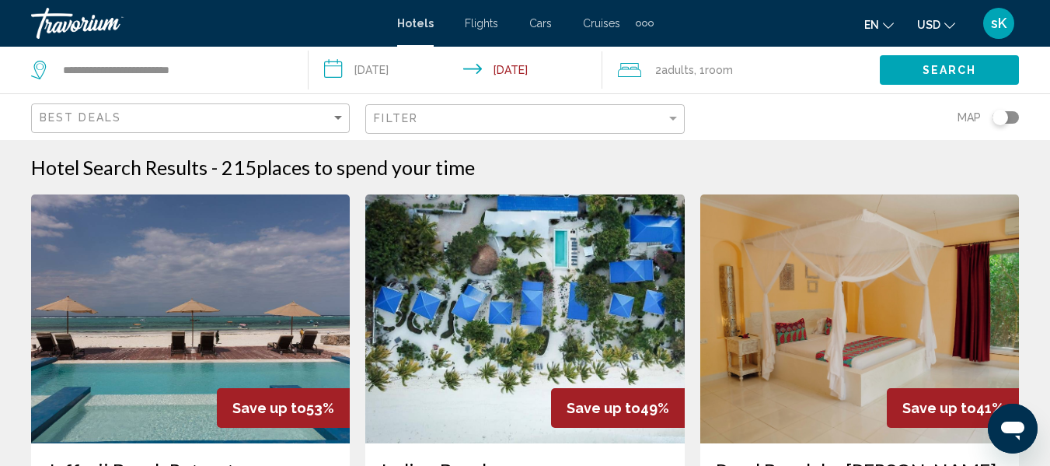
click at [378, 72] on input "**********" at bounding box center [458, 72] width 299 height 51
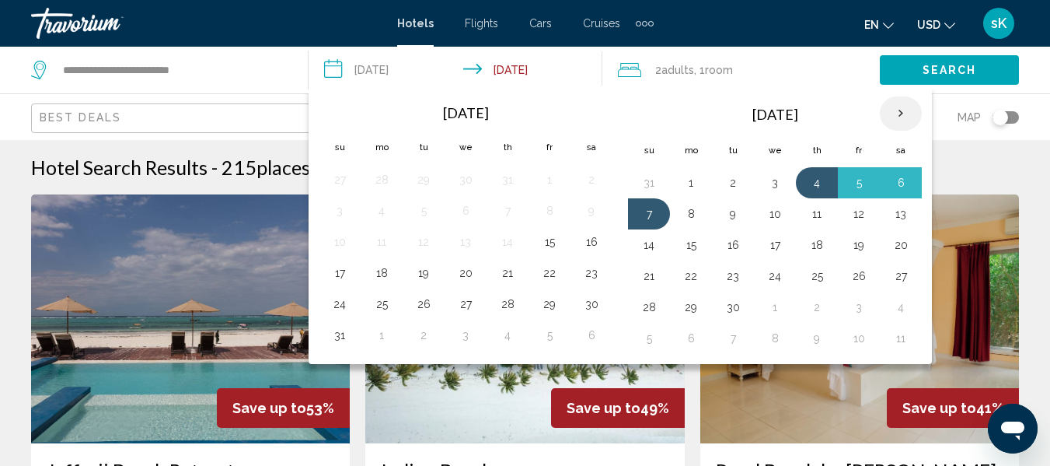
click at [899, 110] on th "Next month" at bounding box center [901, 113] width 42 height 34
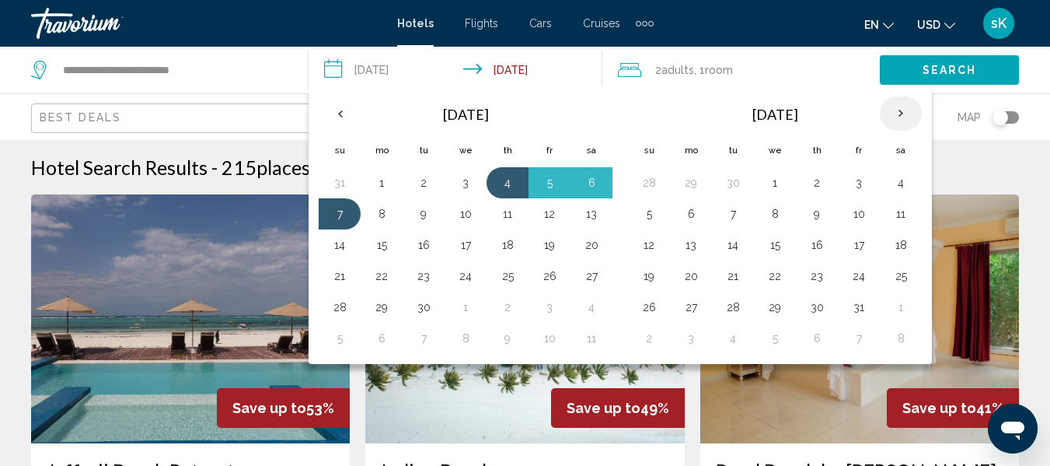
click at [899, 110] on th "Next month" at bounding box center [901, 113] width 42 height 34
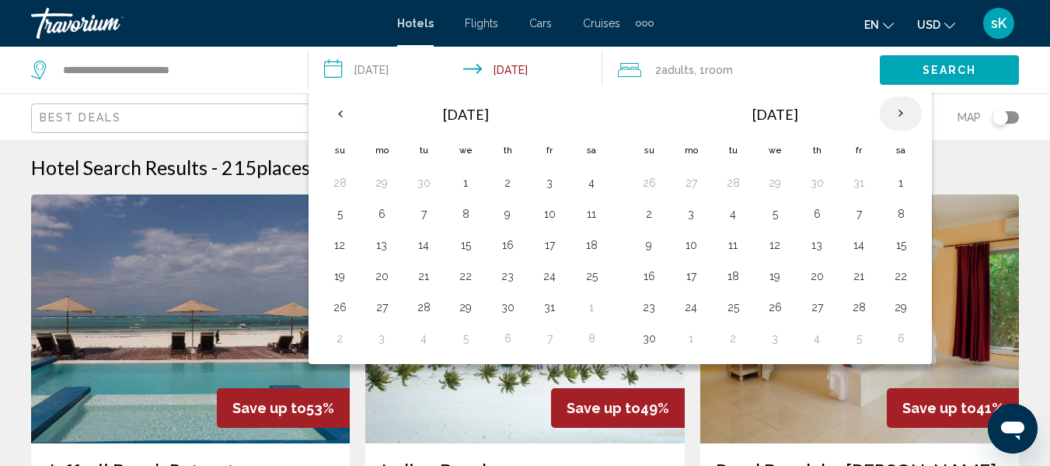
click at [899, 110] on th "Next month" at bounding box center [901, 113] width 42 height 34
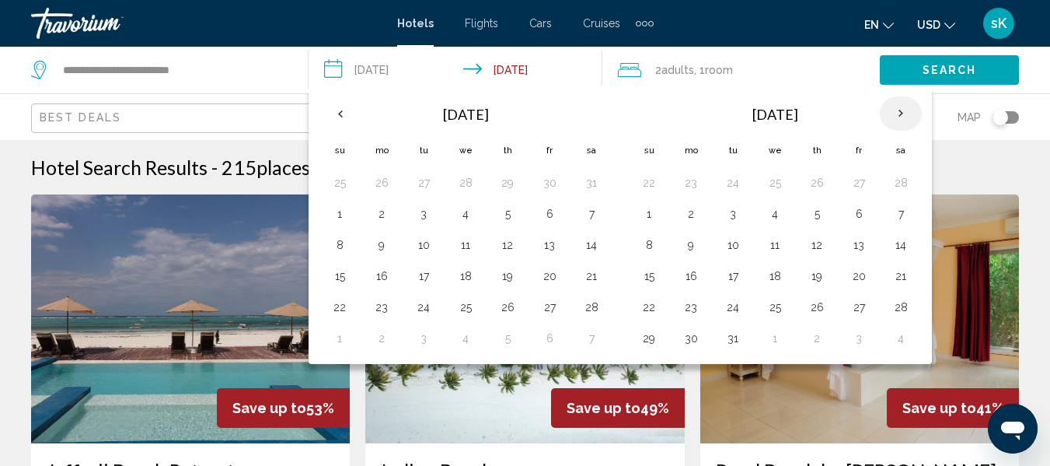
click at [899, 110] on th "Next month" at bounding box center [901, 113] width 42 height 34
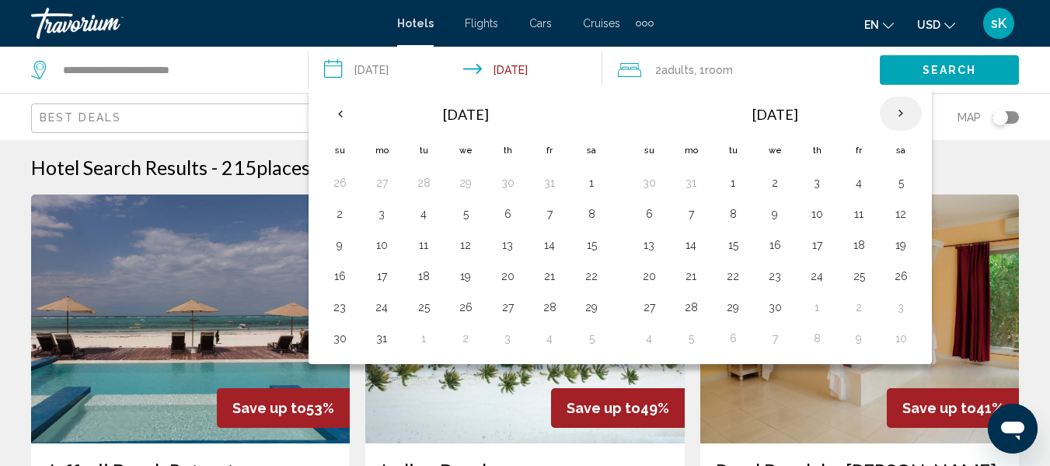
click at [899, 110] on th "Next month" at bounding box center [901, 113] width 42 height 34
click at [770, 274] on button "23" at bounding box center [775, 276] width 25 height 22
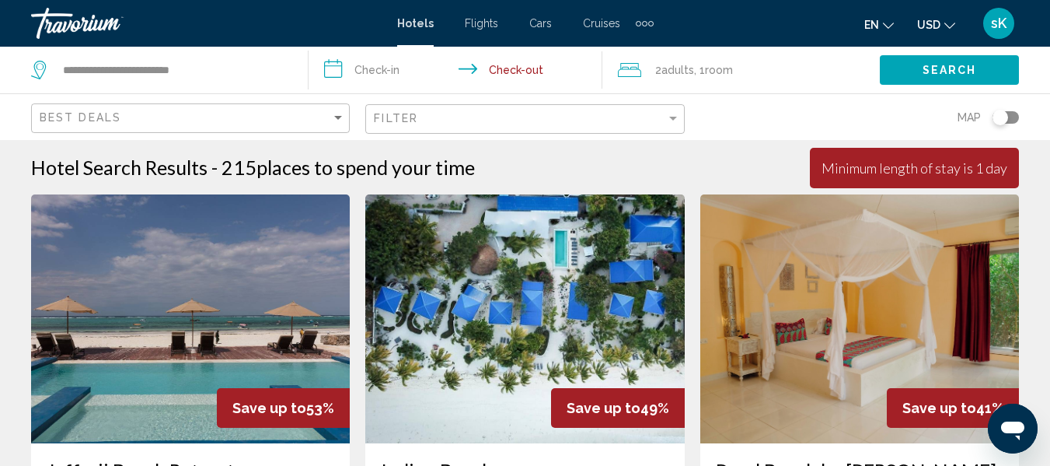
click at [518, 65] on input "**********" at bounding box center [458, 72] width 299 height 51
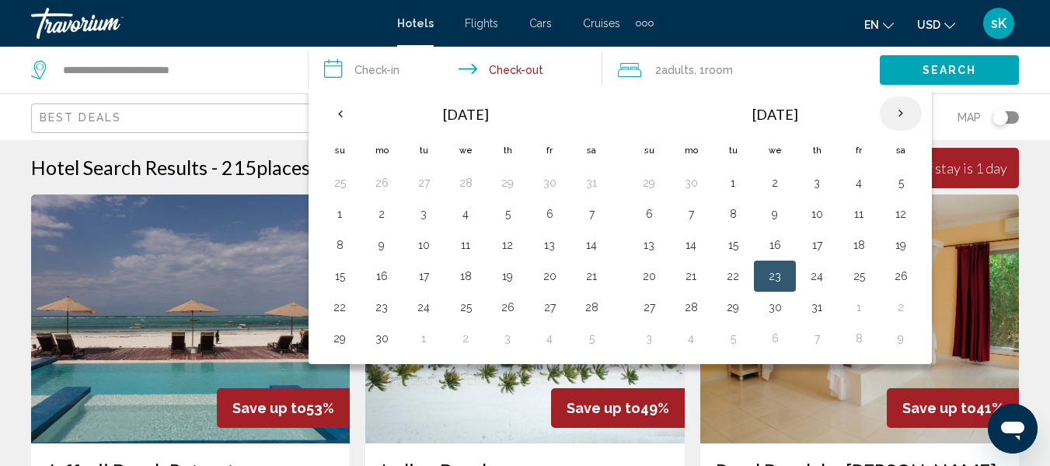
click at [905, 105] on th "Next month" at bounding box center [901, 113] width 42 height 34
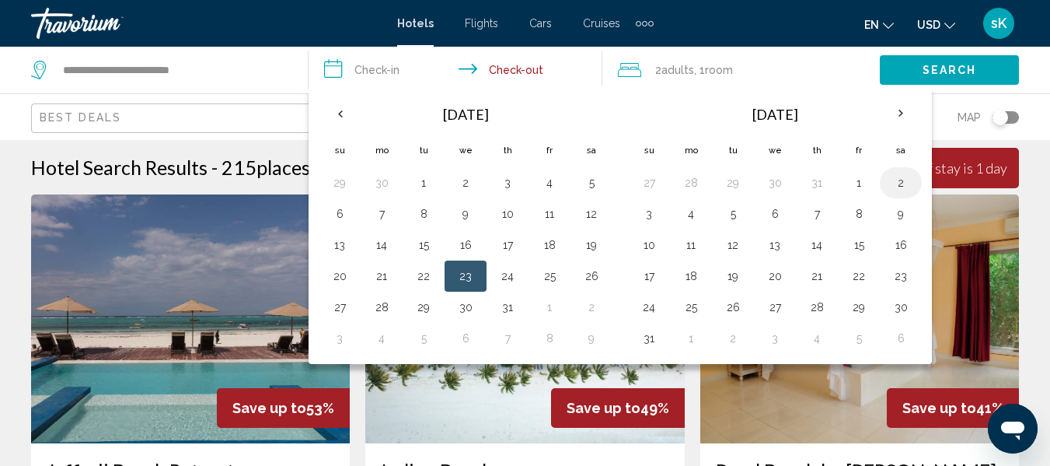
click at [899, 179] on button "2" at bounding box center [901, 183] width 25 height 22
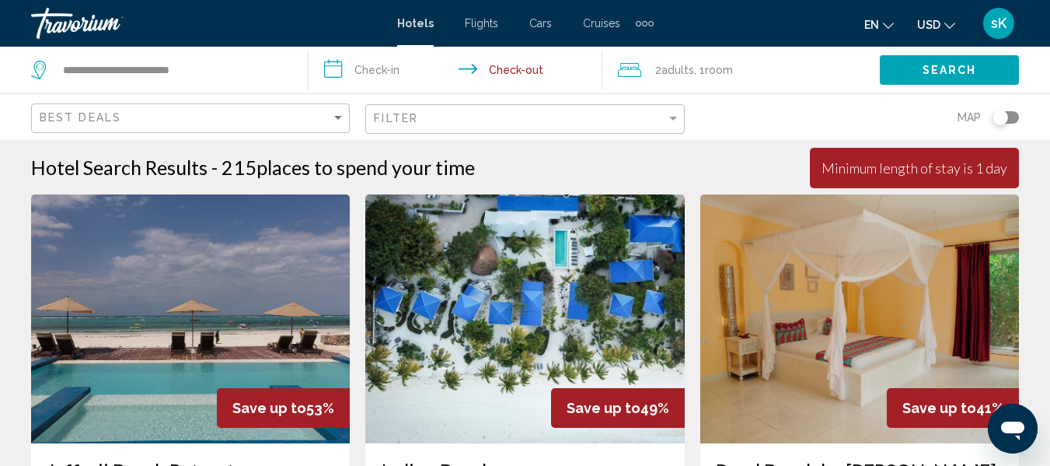
click at [385, 72] on input "**********" at bounding box center [458, 72] width 299 height 51
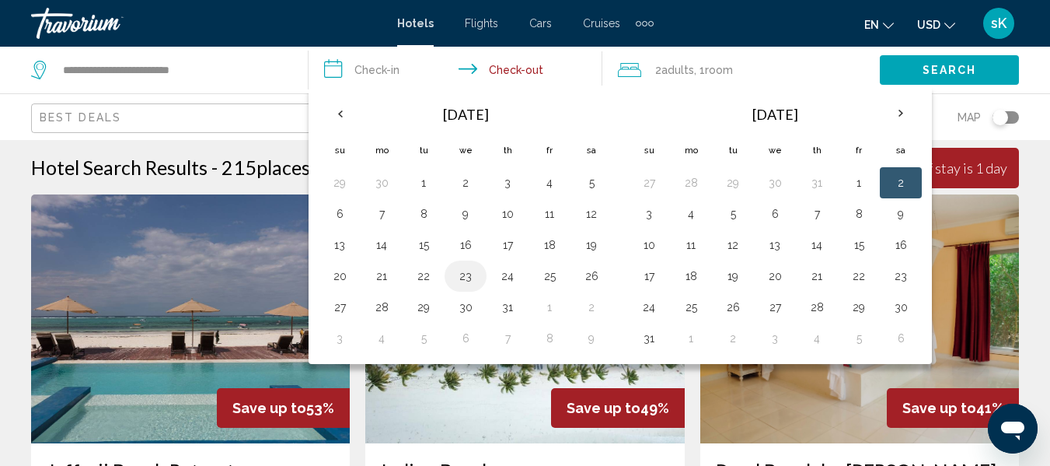
click at [468, 274] on button "23" at bounding box center [465, 276] width 25 height 22
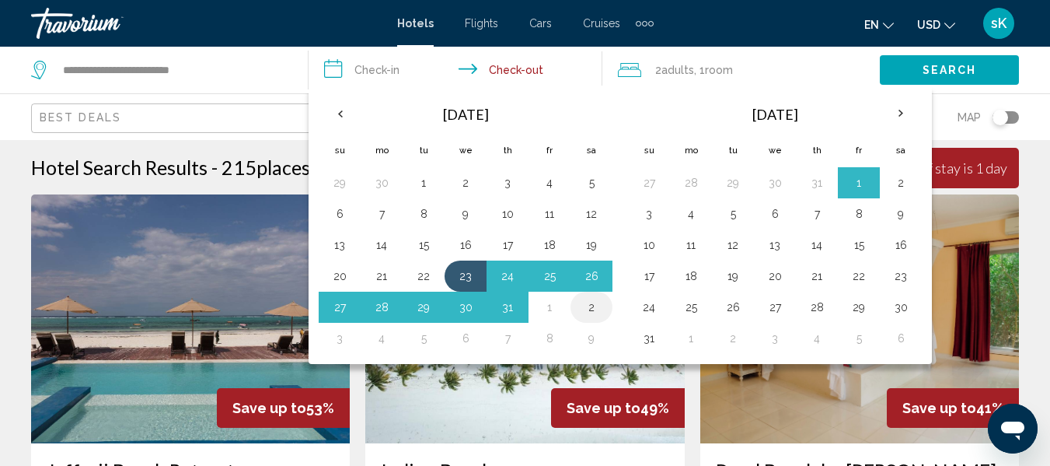
click at [596, 309] on button "2" at bounding box center [591, 307] width 25 height 22
type input "**********"
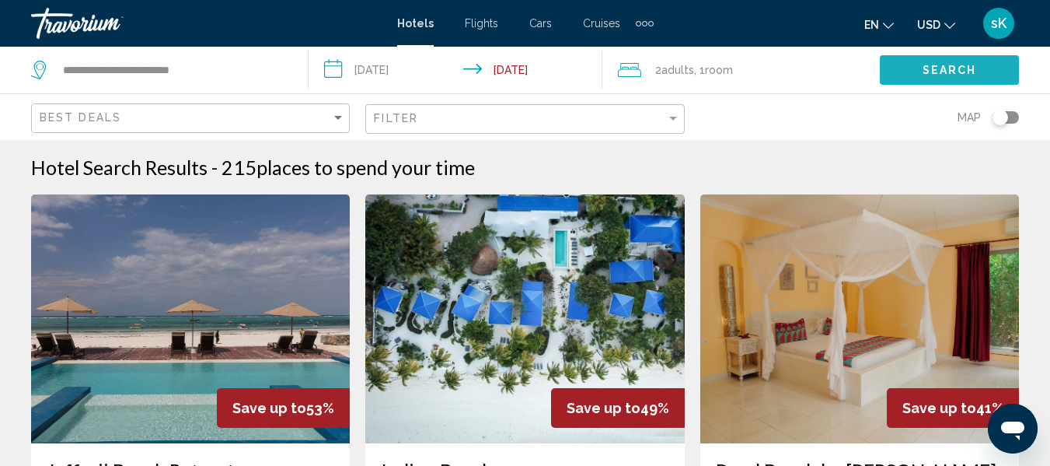
click at [962, 69] on span "Search" at bounding box center [950, 71] width 54 height 12
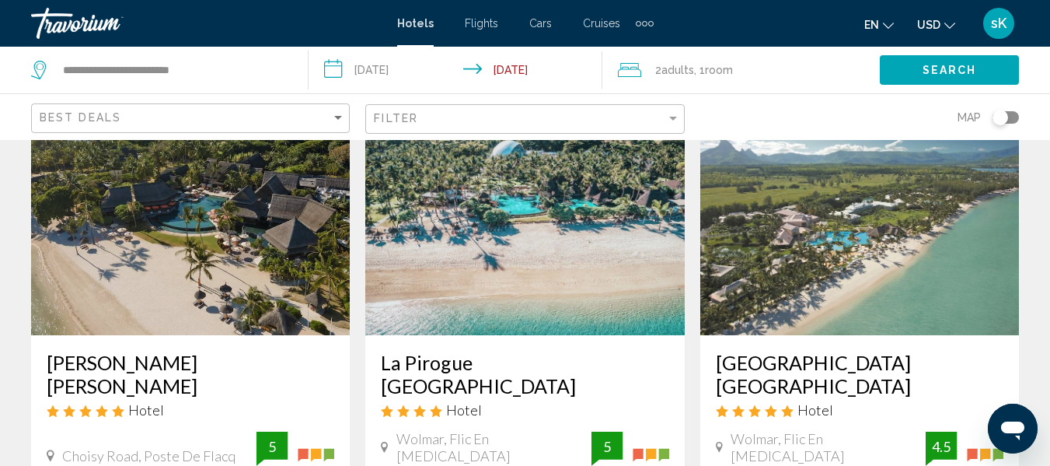
scroll to position [62, 0]
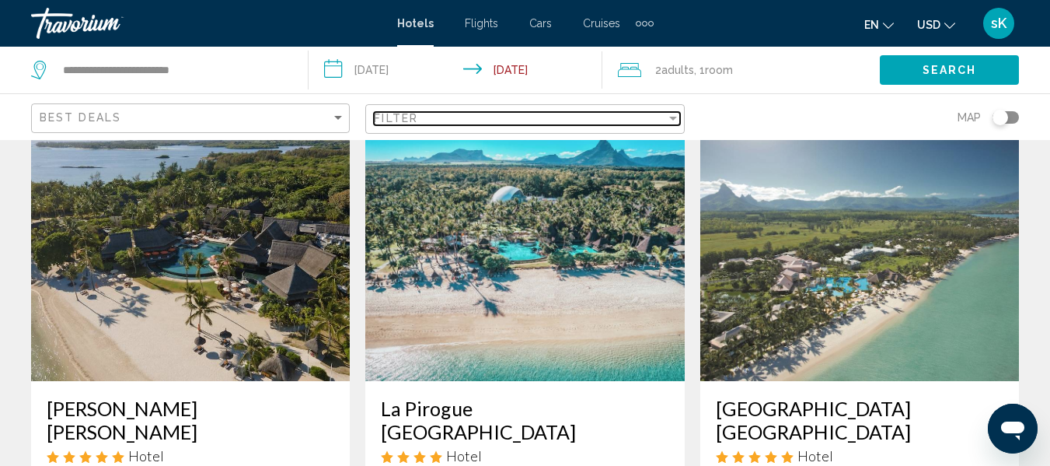
click at [419, 117] on div "Filter" at bounding box center [520, 118] width 292 height 12
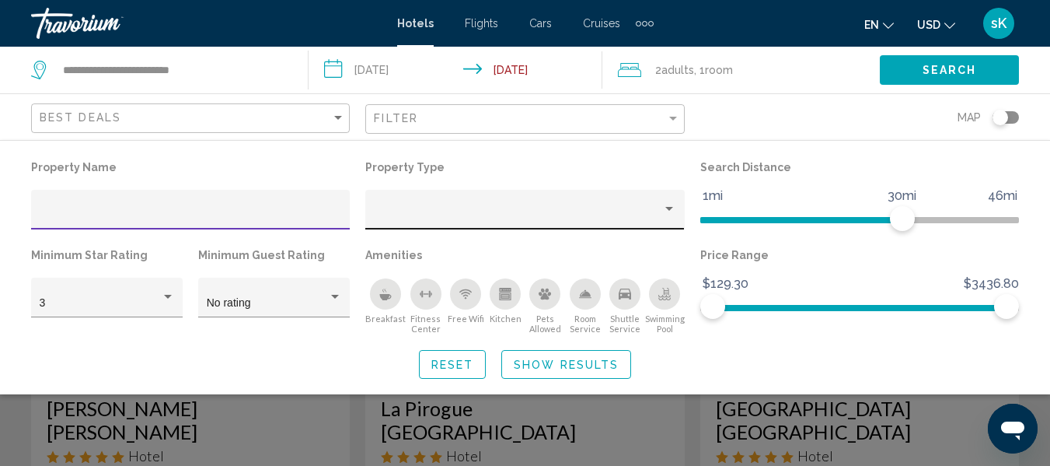
click at [402, 199] on div "Hotel Filters" at bounding box center [525, 214] width 302 height 32
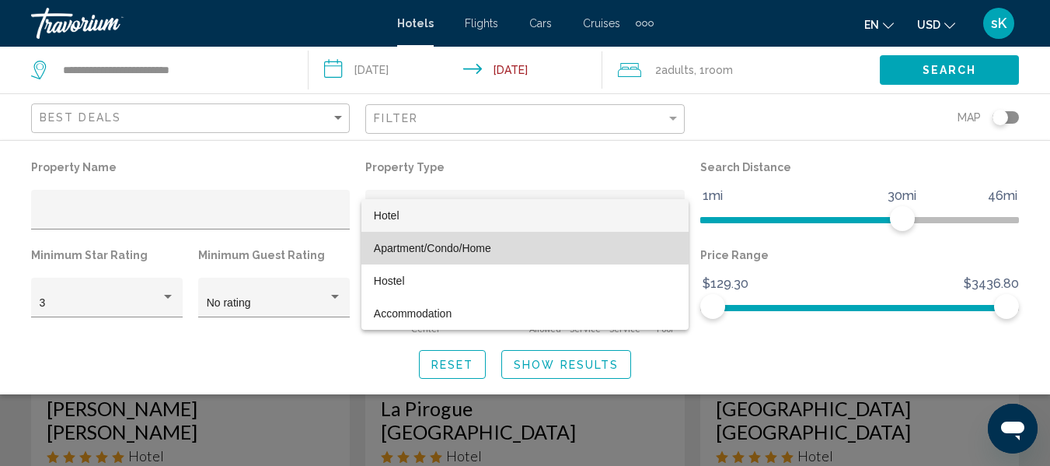
click at [423, 243] on span "Apartment/Condo/Home" at bounding box center [432, 248] width 117 height 12
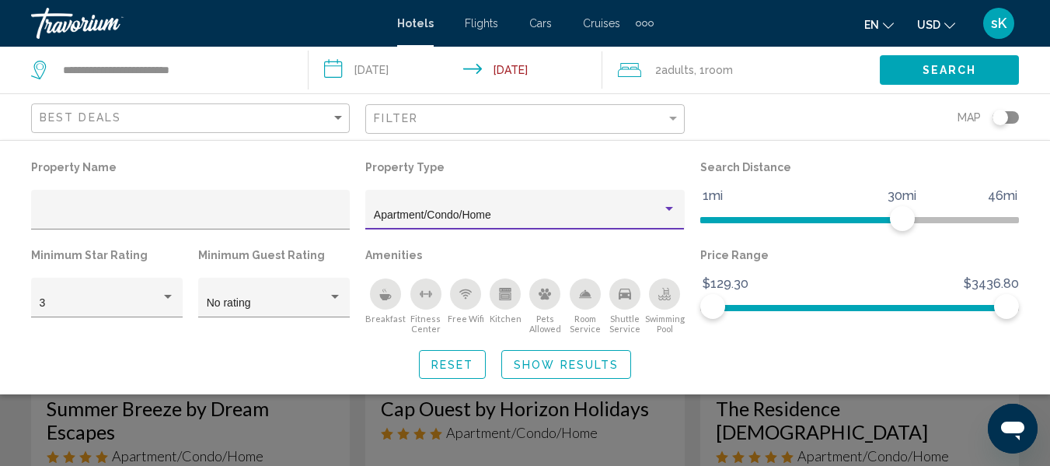
click at [920, 67] on button "Search" at bounding box center [949, 69] width 139 height 29
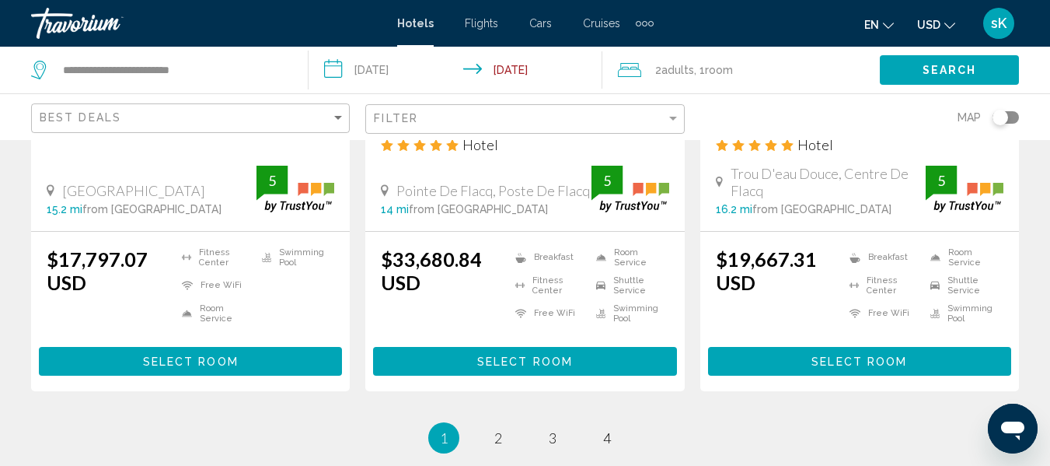
scroll to position [2208, 0]
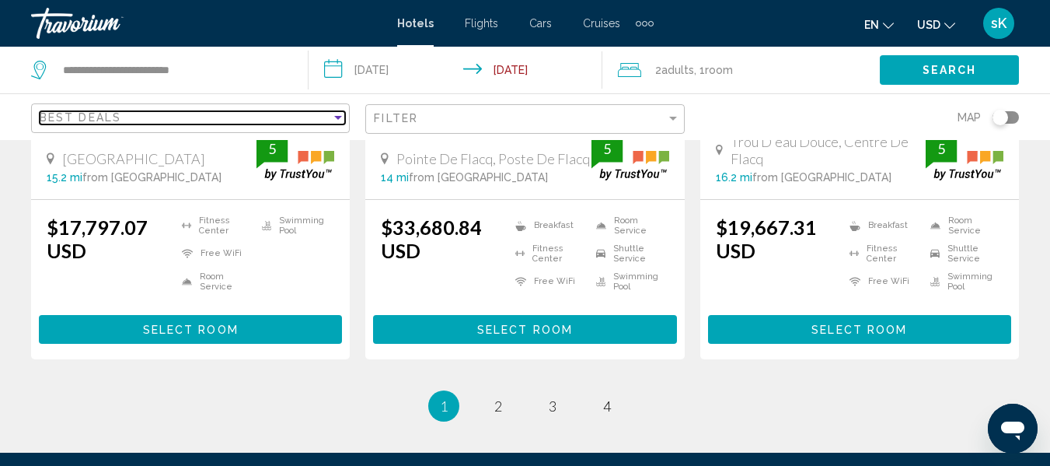
click at [331, 114] on div "Sort by" at bounding box center [338, 117] width 14 height 12
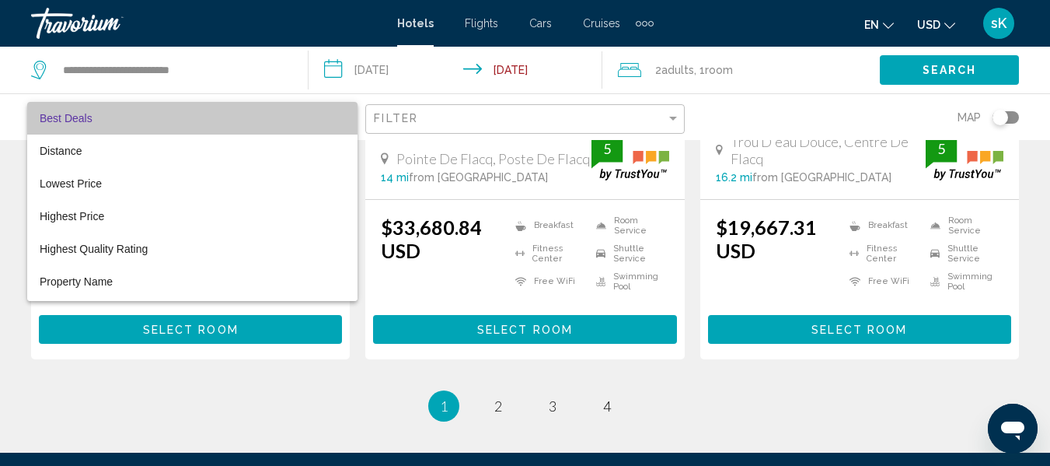
click at [331, 114] on span "Best Deals" at bounding box center [192, 118] width 305 height 33
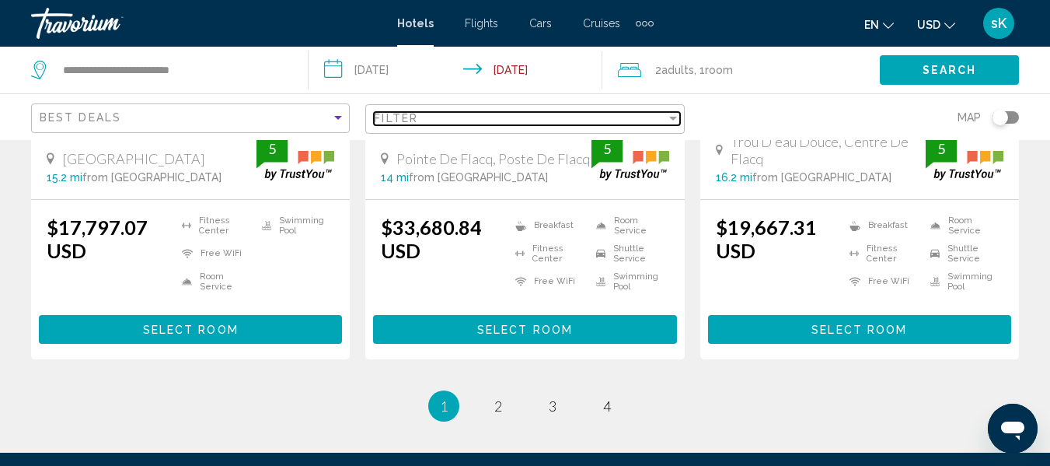
click at [450, 123] on div "Filter" at bounding box center [520, 118] width 292 height 12
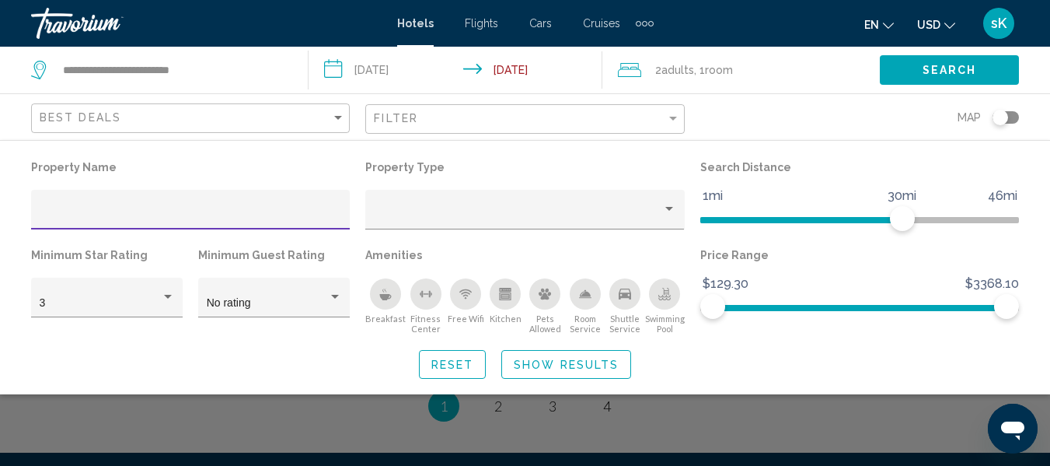
click at [86, 216] on input "Hotel Filters" at bounding box center [191, 215] width 302 height 12
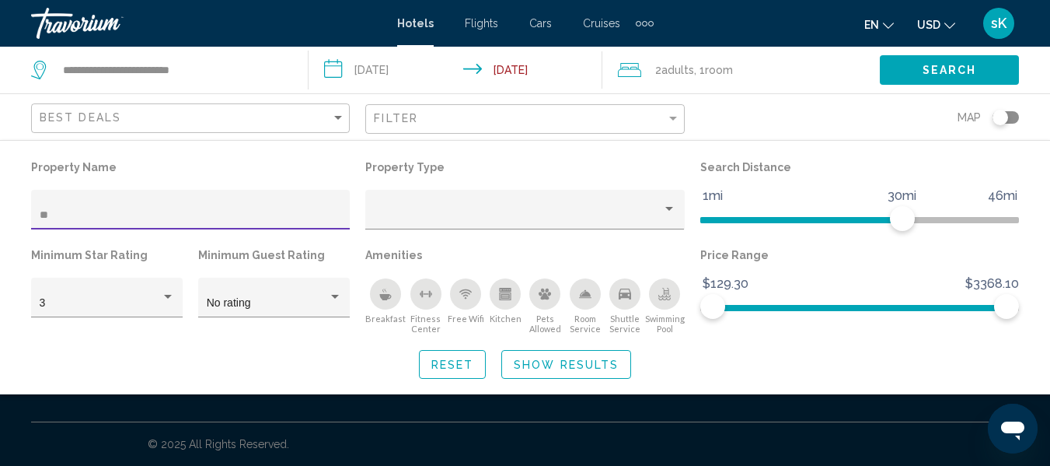
scroll to position [536, 0]
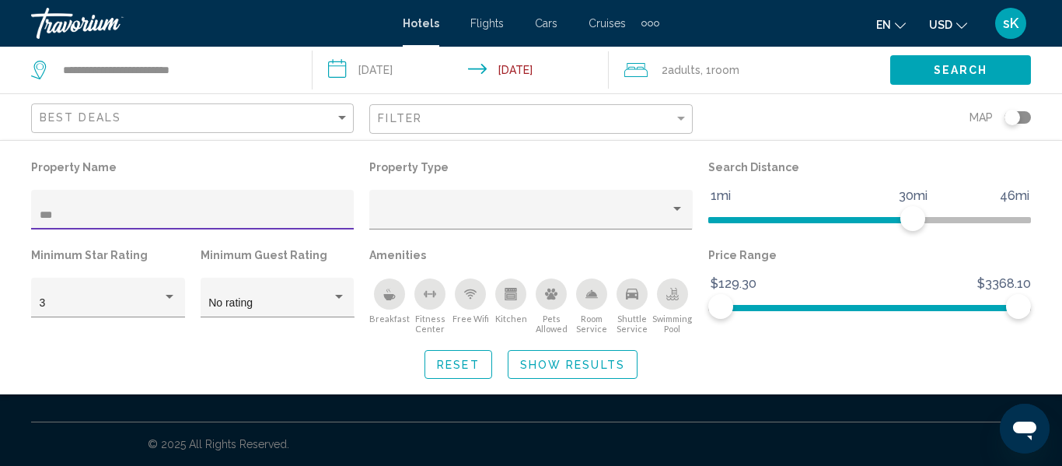
type input "***"
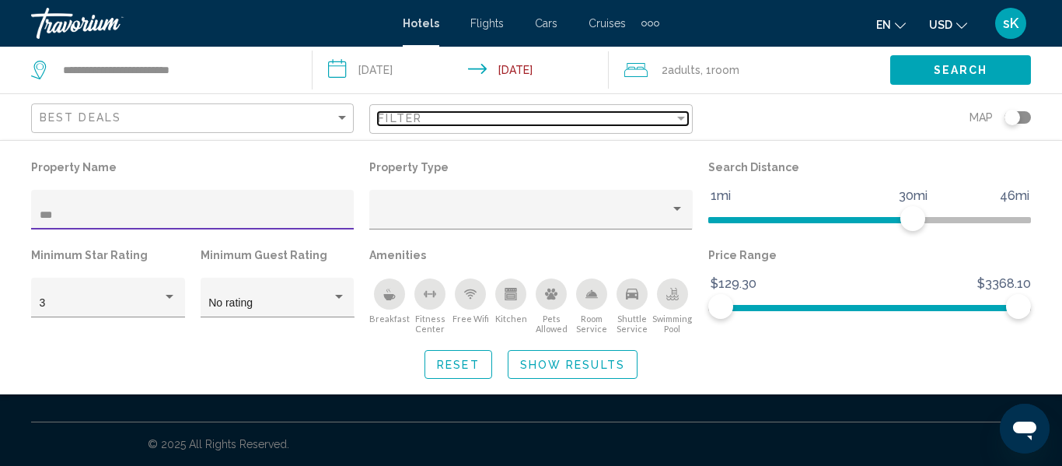
click at [614, 120] on div "Filter" at bounding box center [525, 118] width 295 height 12
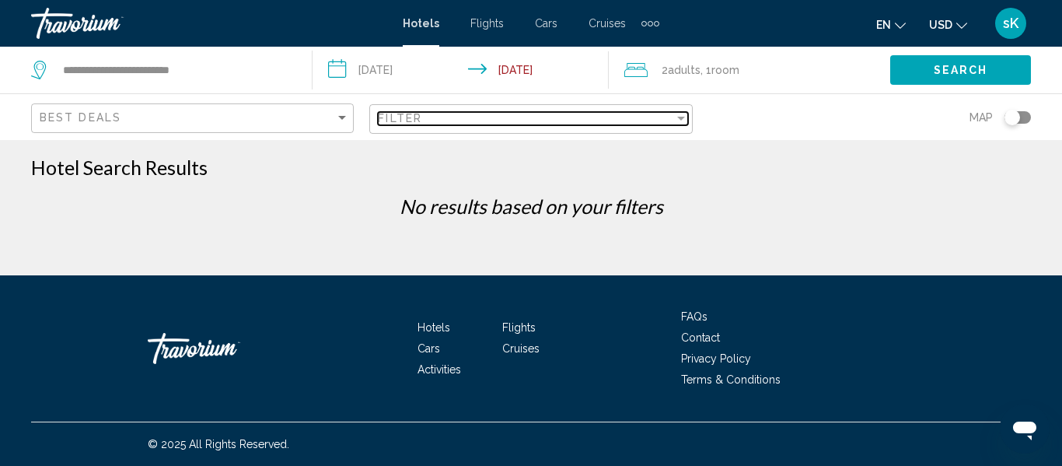
click at [447, 120] on div "Filter" at bounding box center [525, 118] width 295 height 12
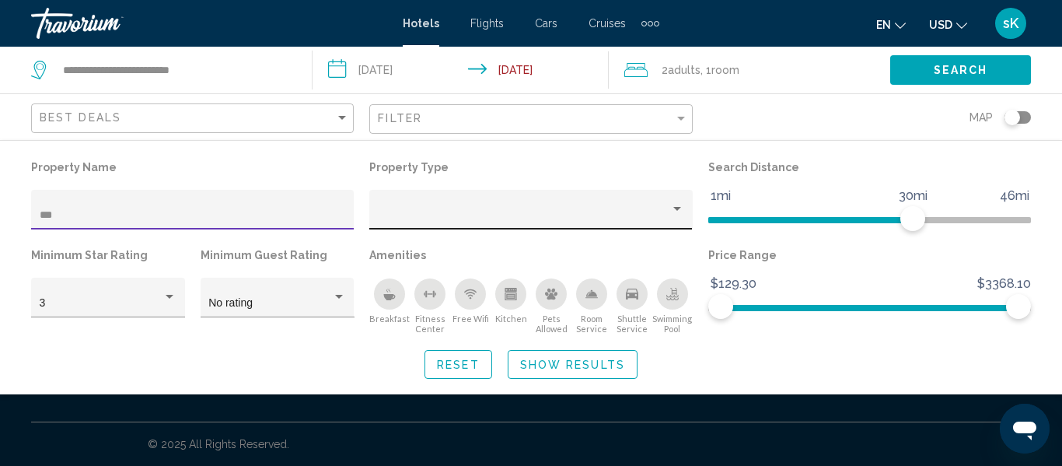
click at [438, 199] on div "Hotel Filters" at bounding box center [531, 214] width 306 height 32
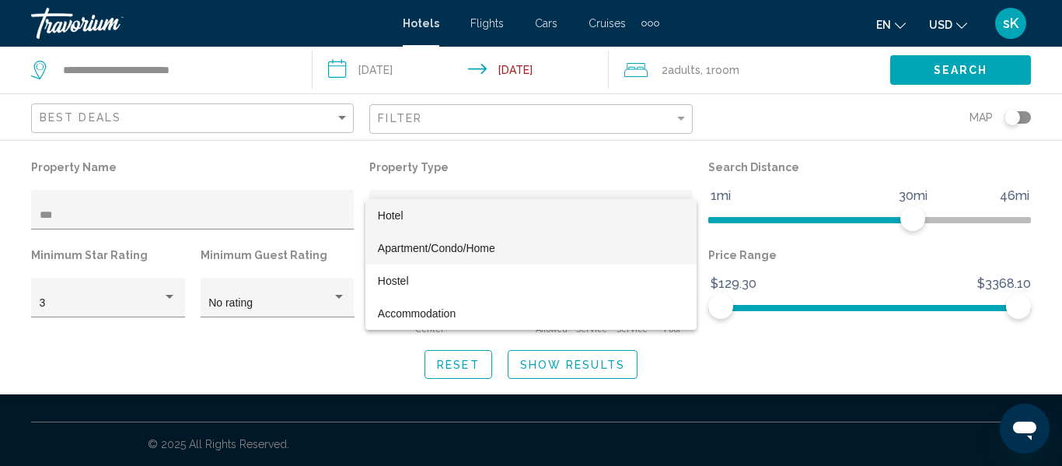
drag, startPoint x: 438, startPoint y: 246, endPoint x: 414, endPoint y: 249, distance: 23.4
click at [414, 249] on span "Apartment/Condo/Home" at bounding box center [436, 248] width 117 height 12
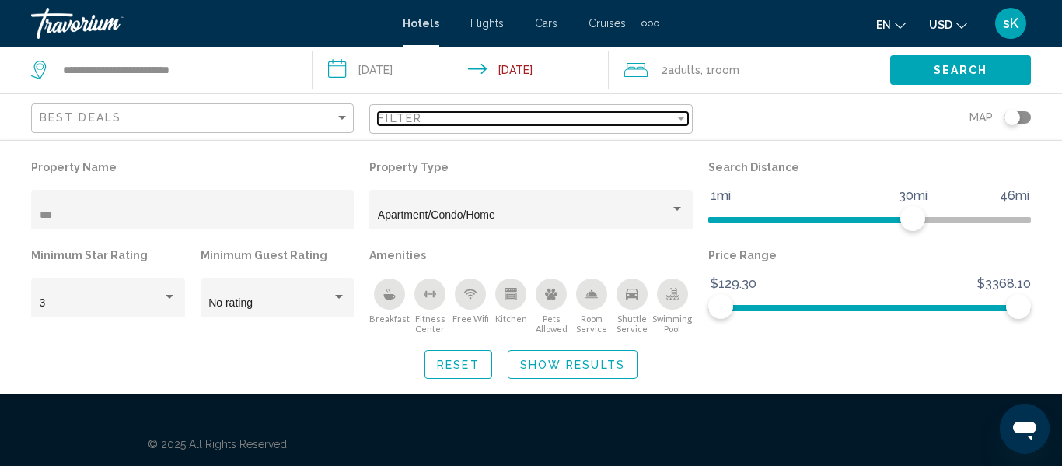
click at [532, 124] on div "Filter" at bounding box center [525, 118] width 295 height 12
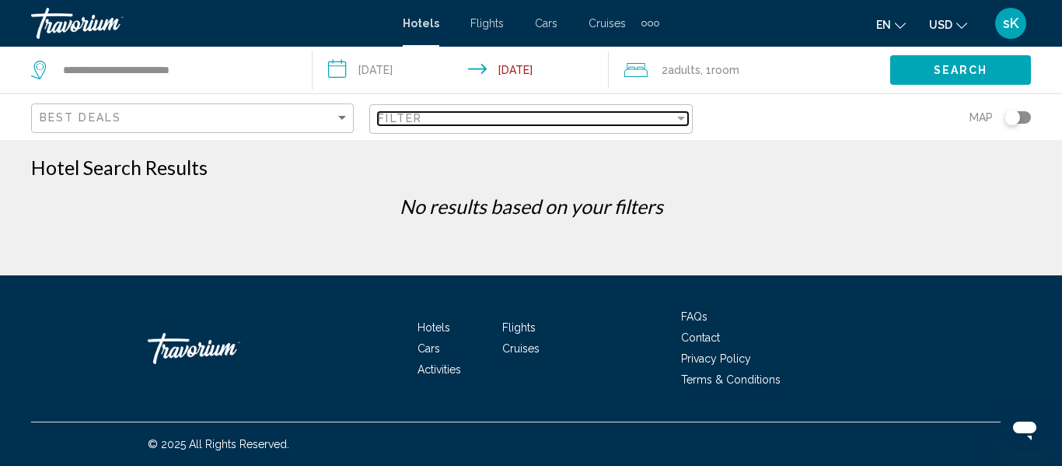
click at [536, 121] on div "Filter" at bounding box center [525, 118] width 295 height 12
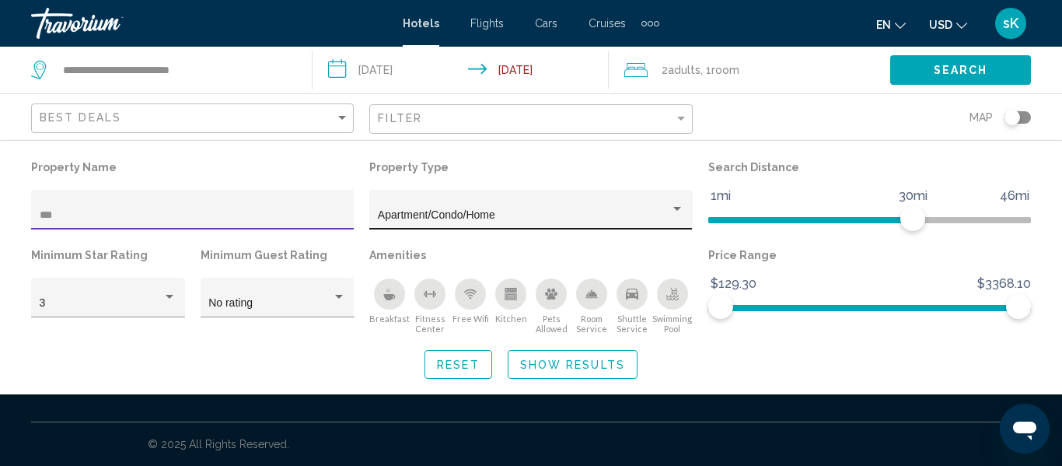
click at [676, 200] on div "Apartment/Condo/Home" at bounding box center [531, 214] width 306 height 32
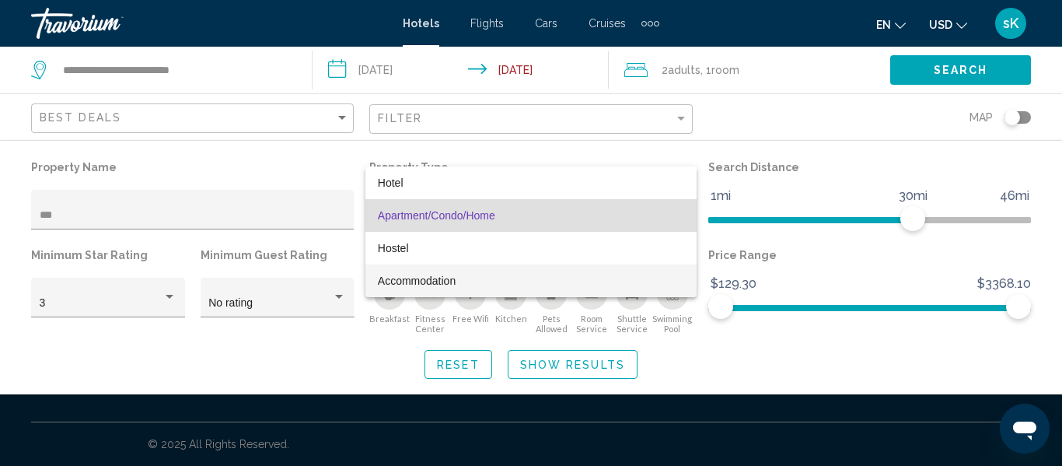
click at [514, 282] on span "Accommodation" at bounding box center [531, 280] width 306 height 33
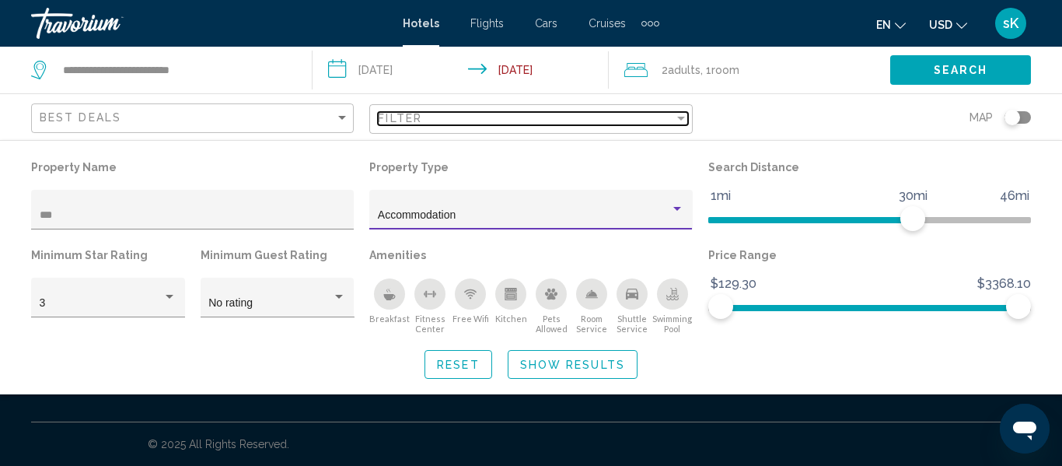
click at [653, 118] on div "Filter" at bounding box center [525, 118] width 295 height 12
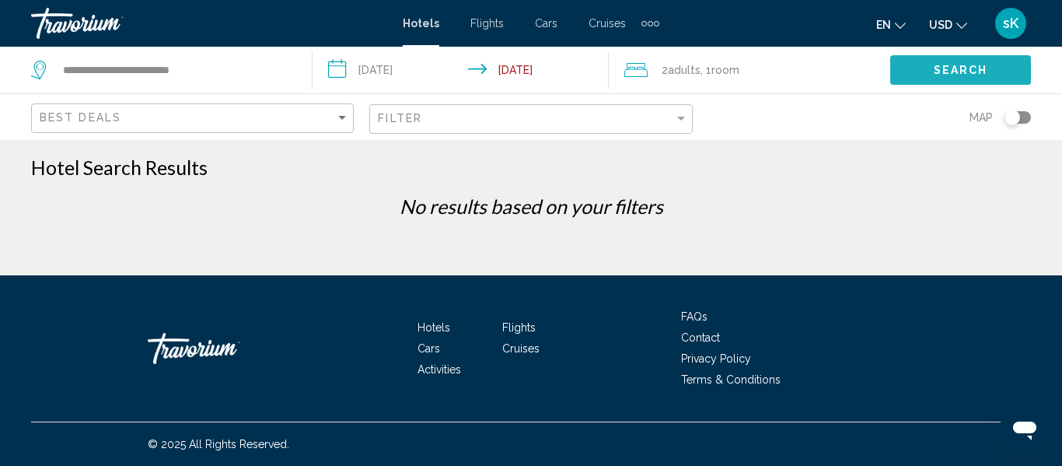
click at [962, 67] on span "Search" at bounding box center [961, 71] width 54 height 12
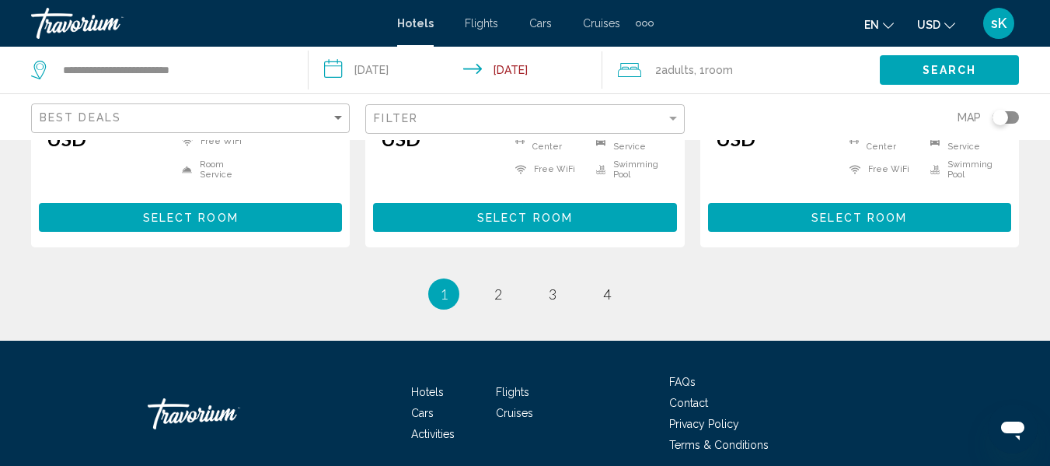
scroll to position [2360, 0]
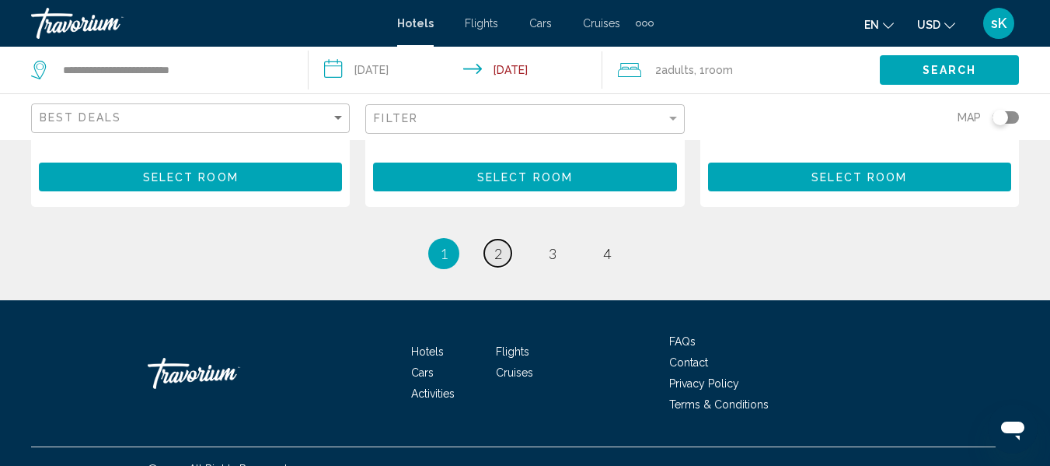
click at [503, 239] on link "page 2" at bounding box center [497, 252] width 27 height 27
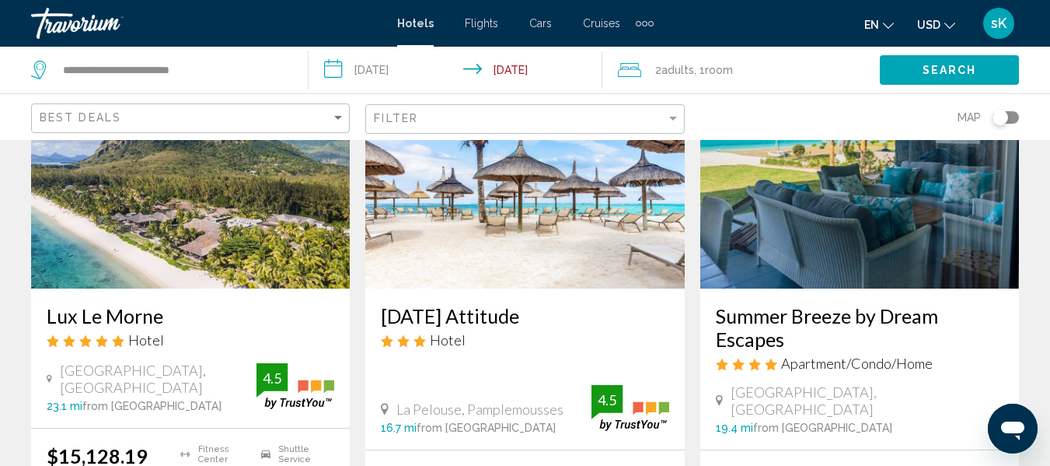
scroll to position [808, 0]
